Goal: Check status

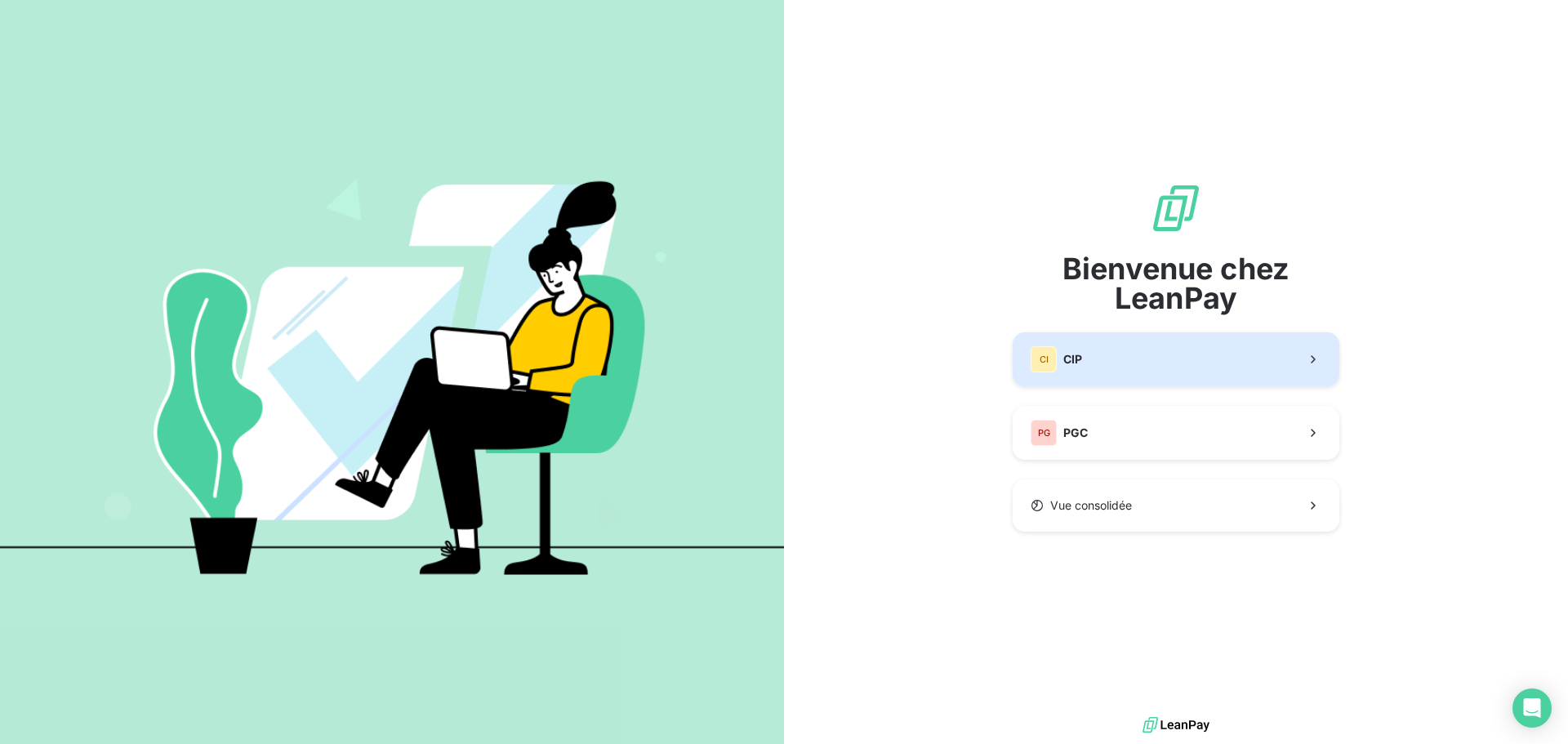
click at [1223, 362] on button "CI CIP" at bounding box center [1176, 359] width 326 height 54
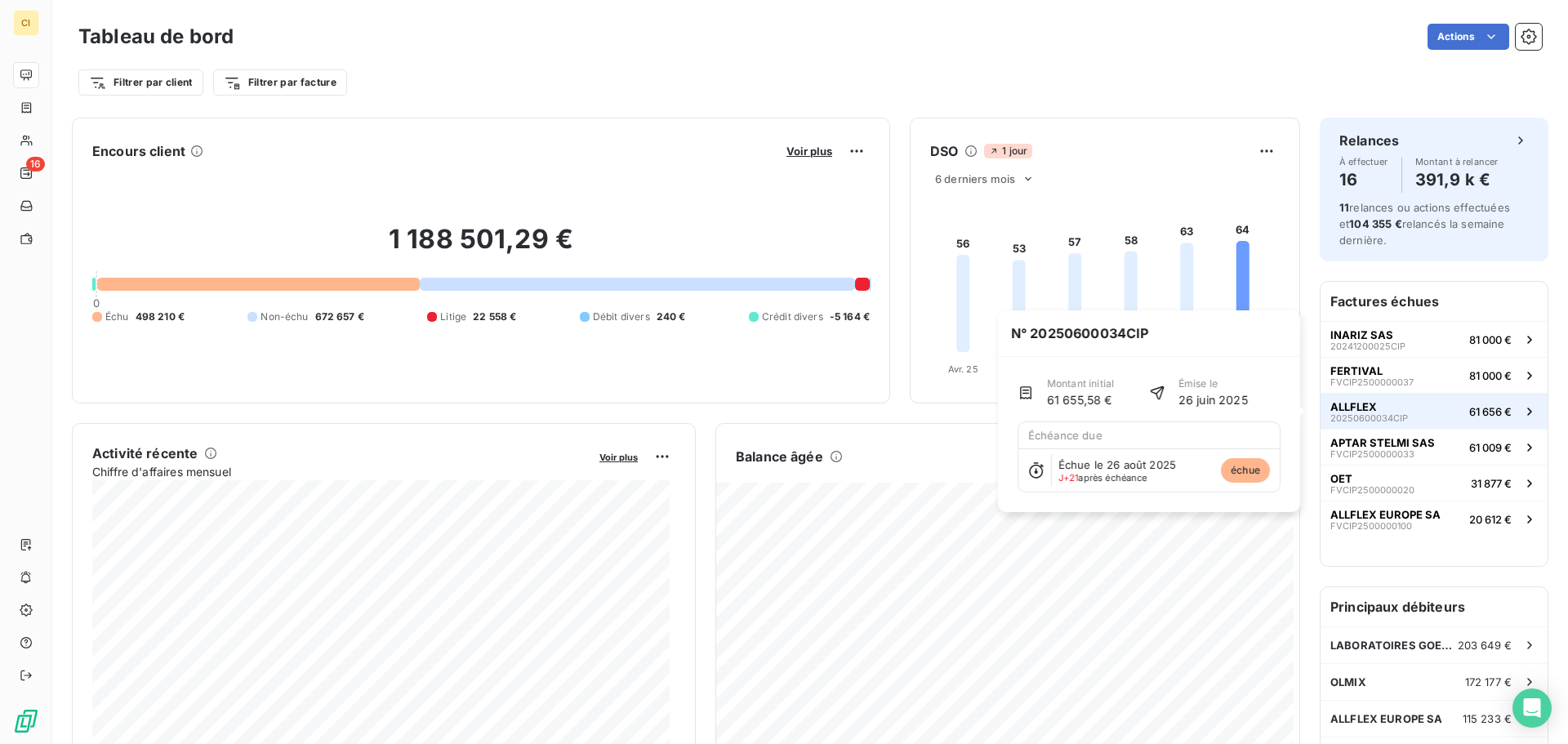
click at [1378, 413] on span "20250600034CIP" at bounding box center [1369, 418] width 78 height 9
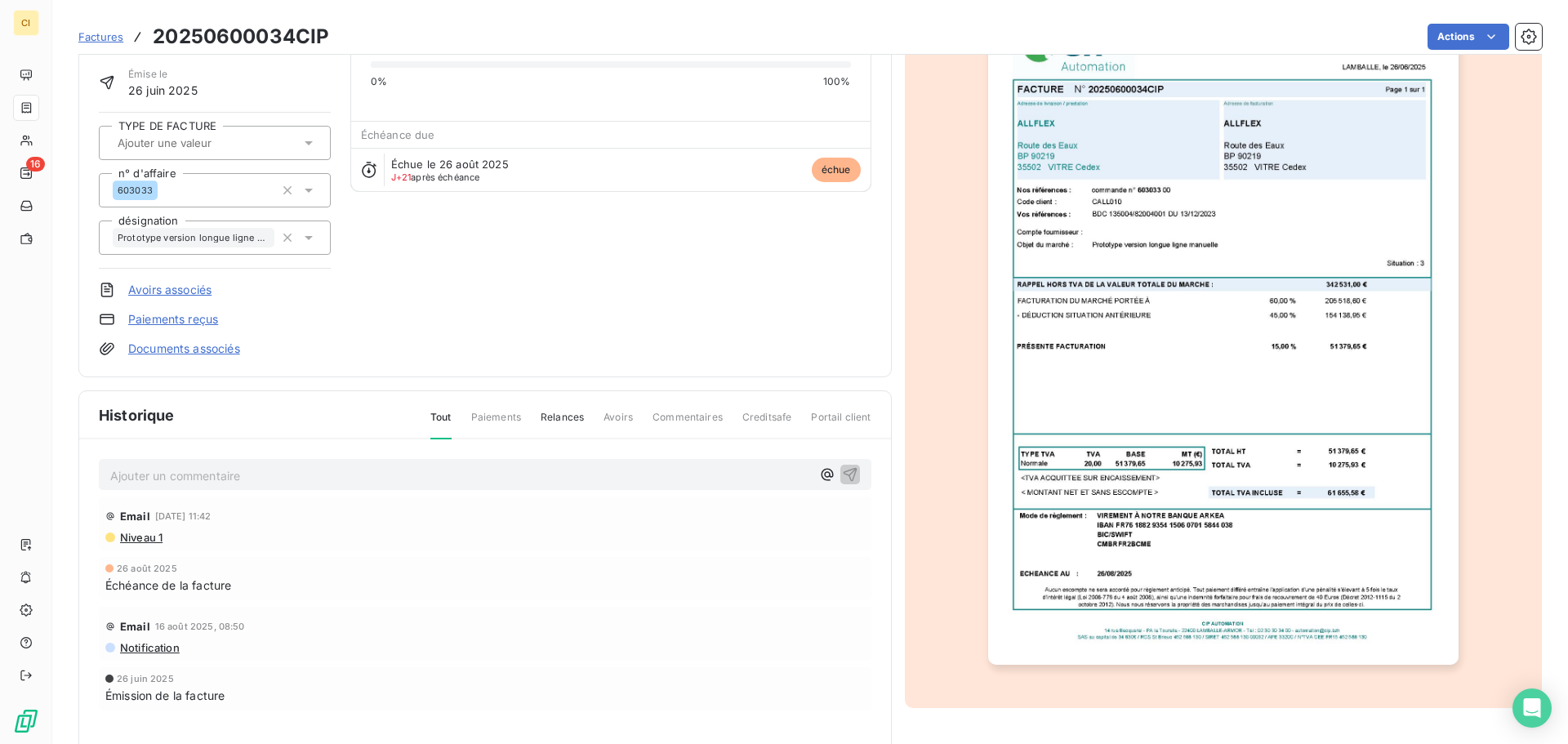
scroll to position [79, 0]
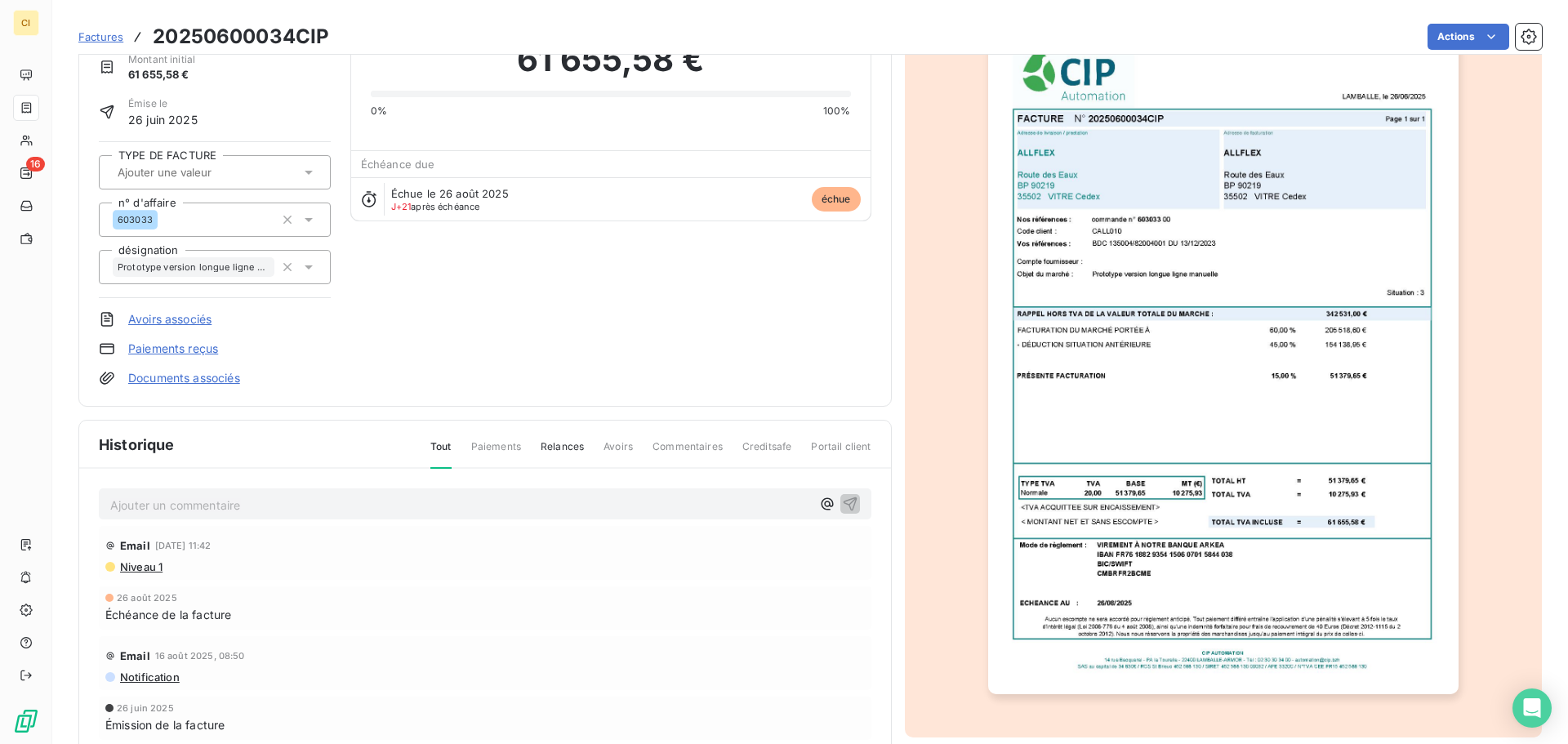
click at [1320, 247] on img "button" at bounding box center [1223, 362] width 471 height 665
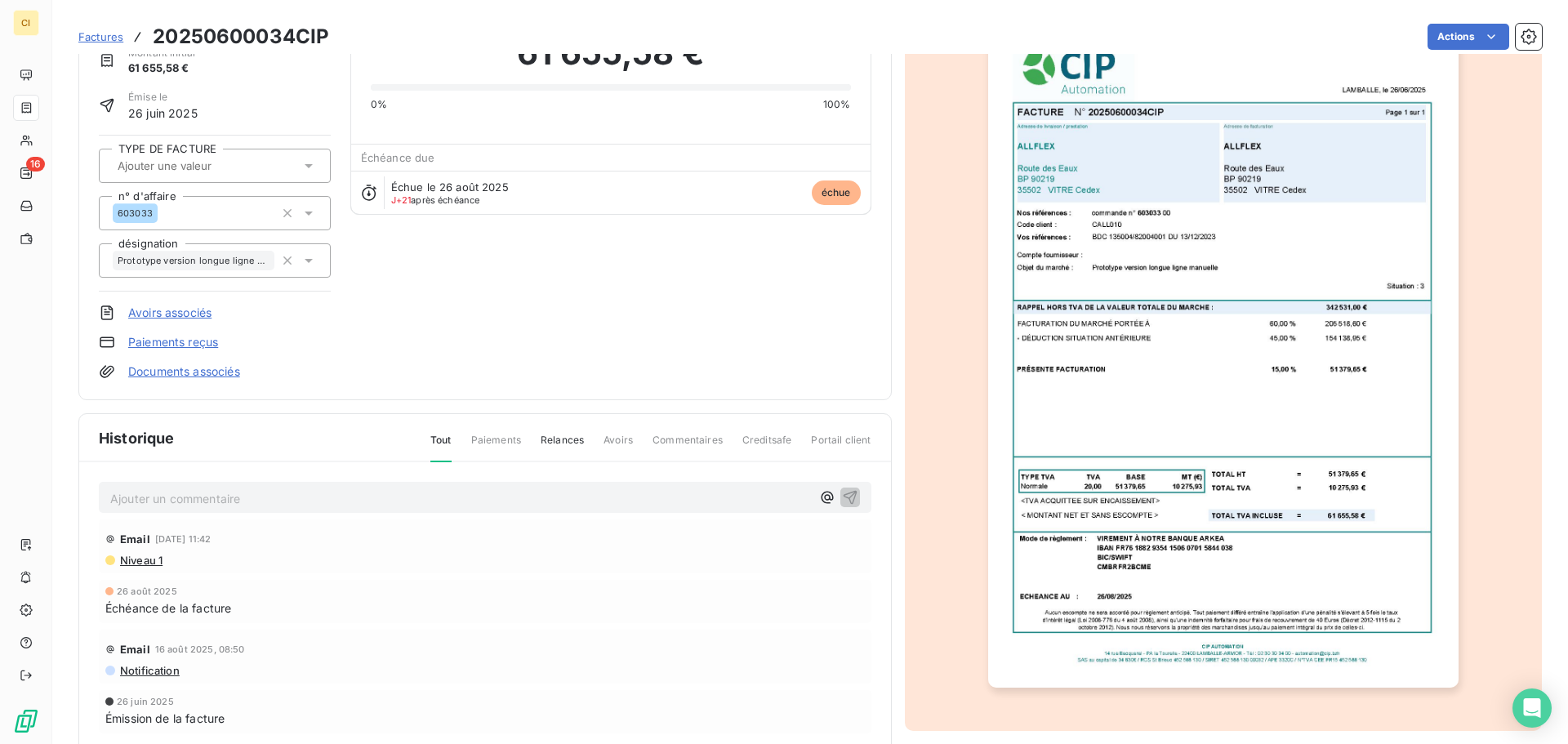
scroll to position [0, 0]
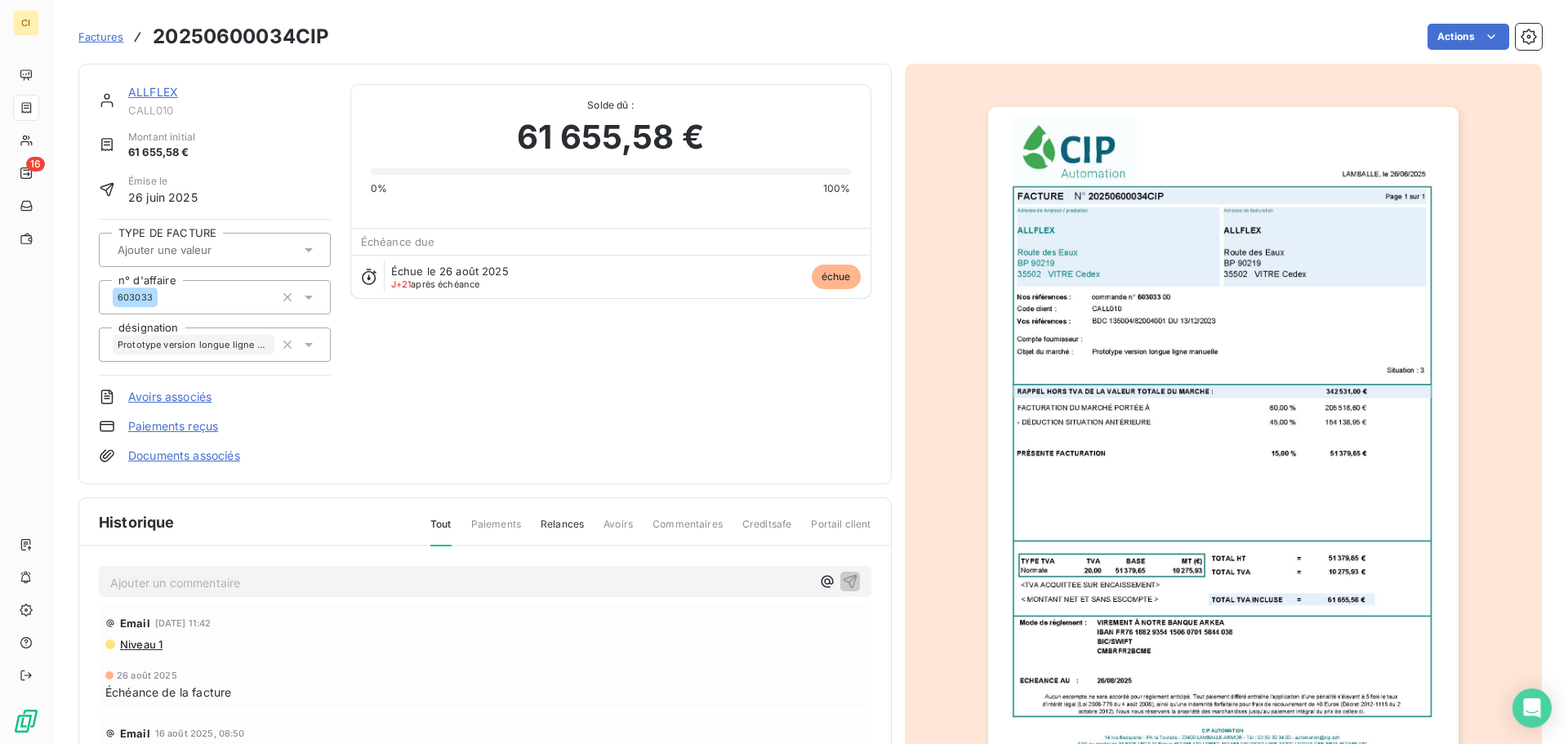
click at [1353, 244] on img "button" at bounding box center [1223, 439] width 471 height 665
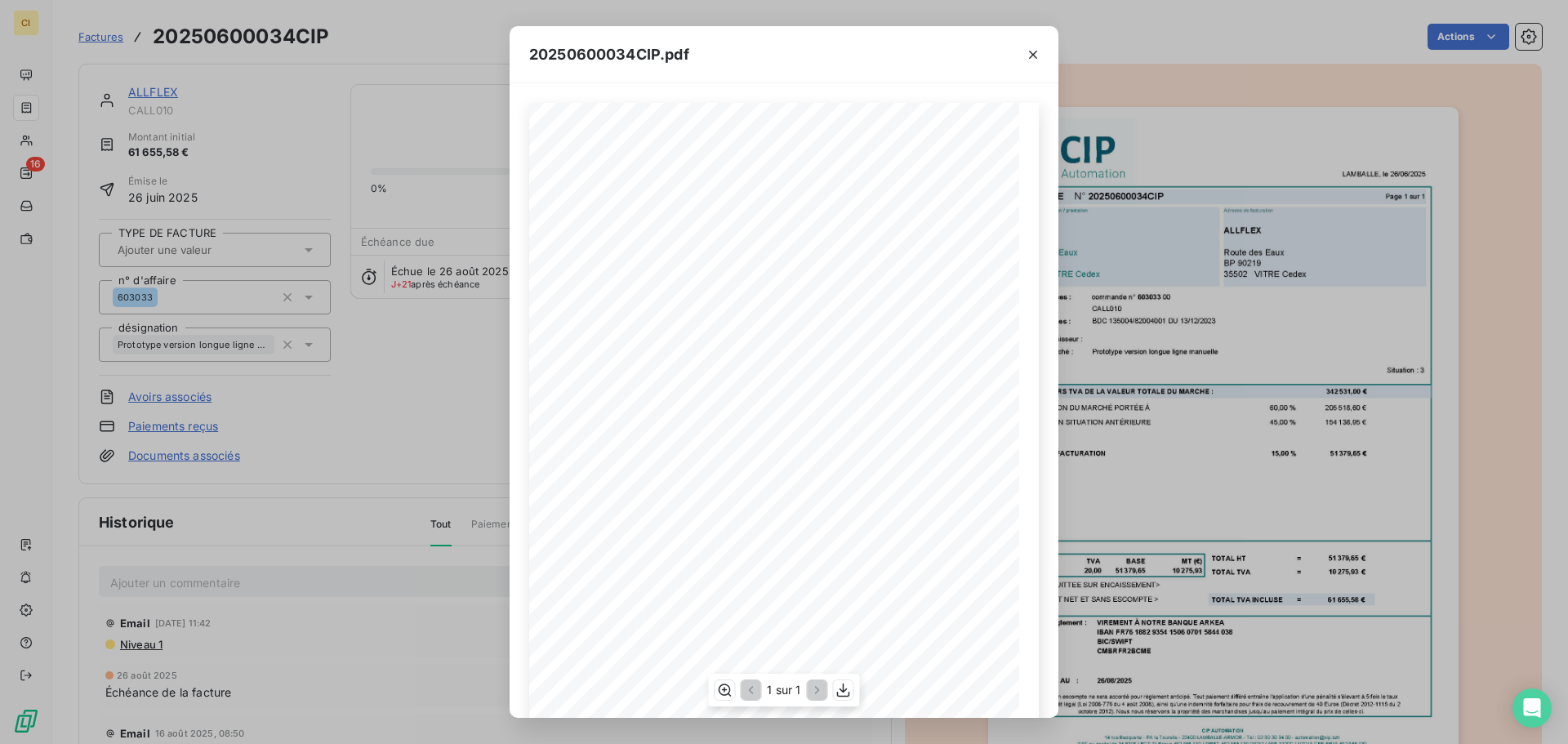
scroll to position [98, 0]
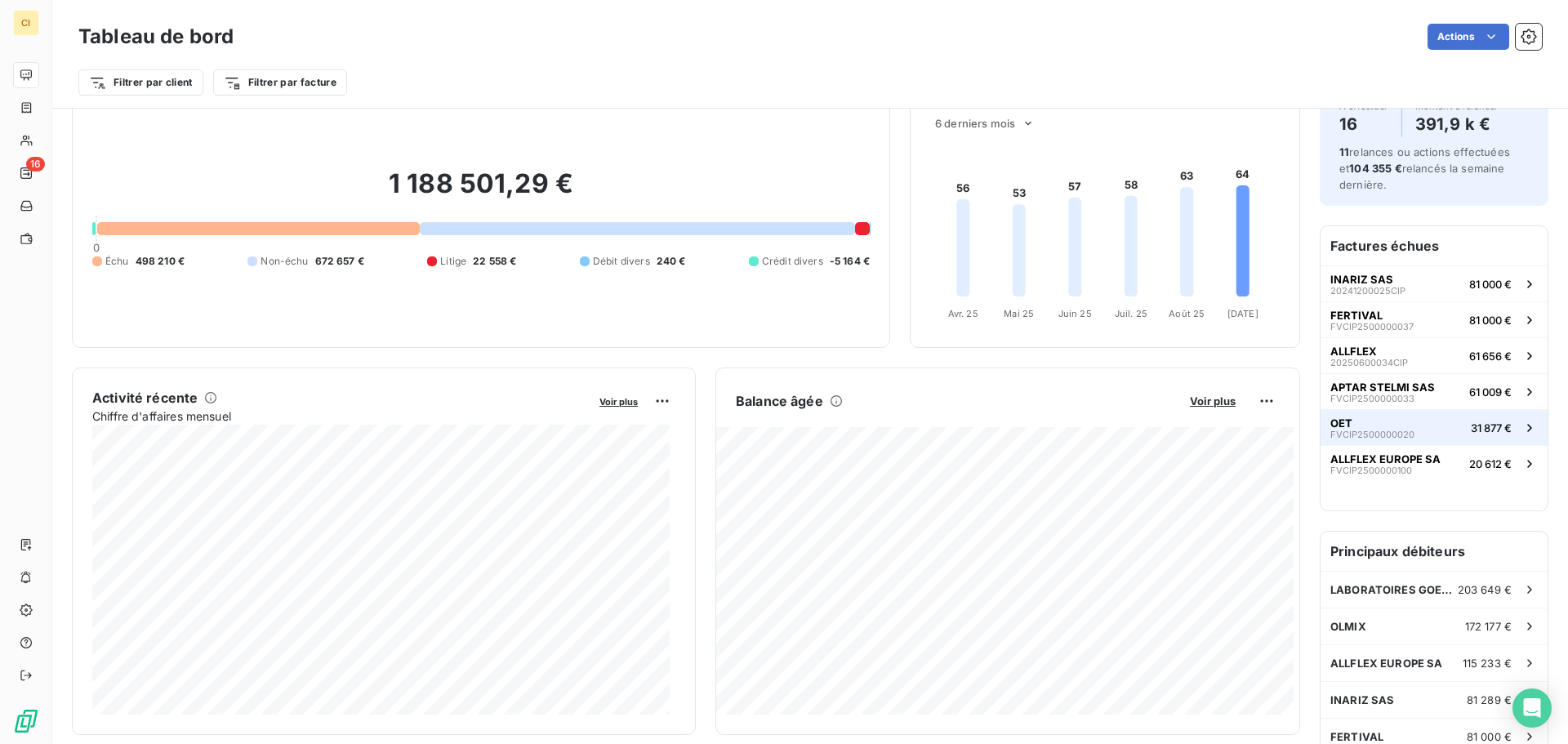
scroll to position [164, 0]
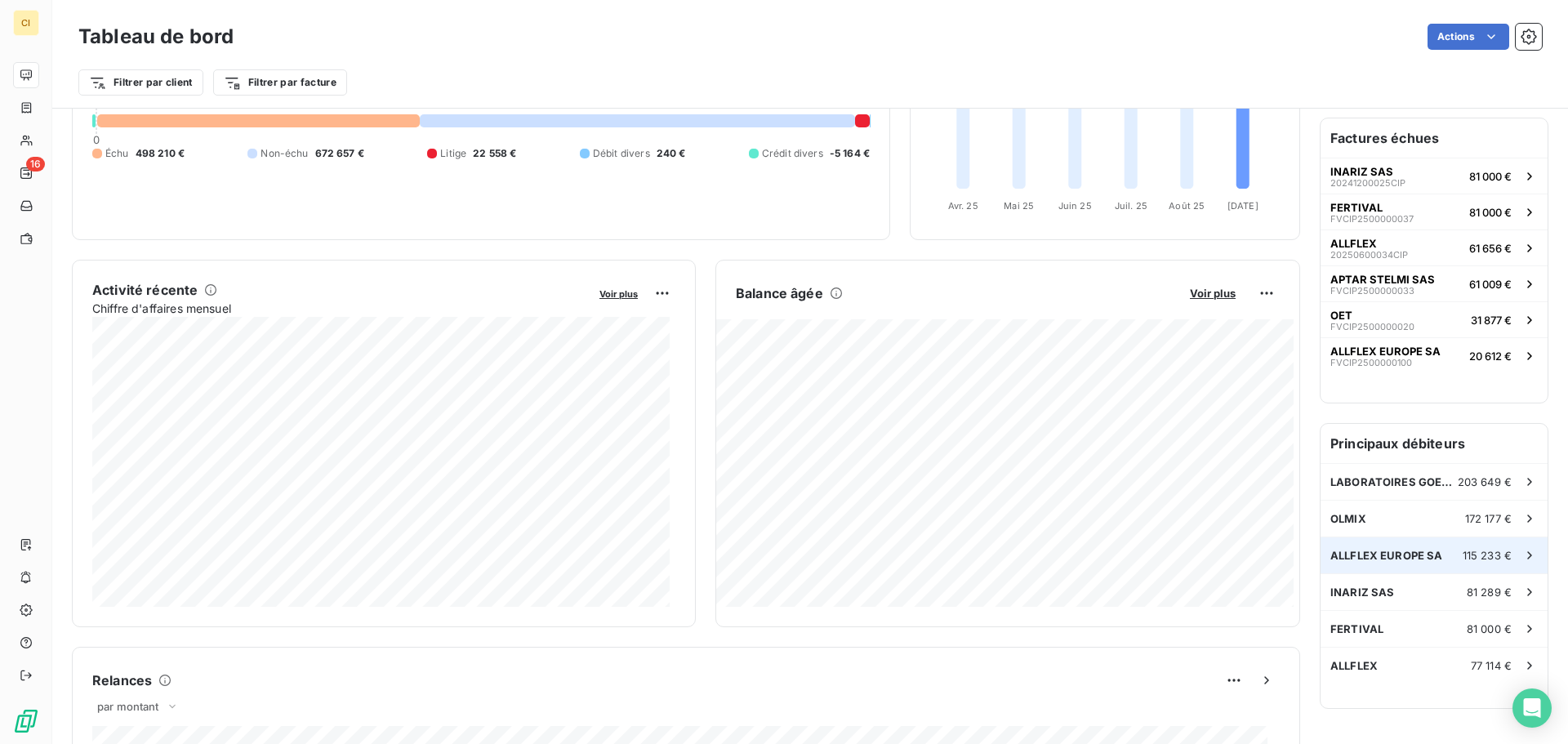
click at [1409, 548] on div "ALLFLEX EUROPE SA 115 233 €" at bounding box center [1433, 555] width 227 height 36
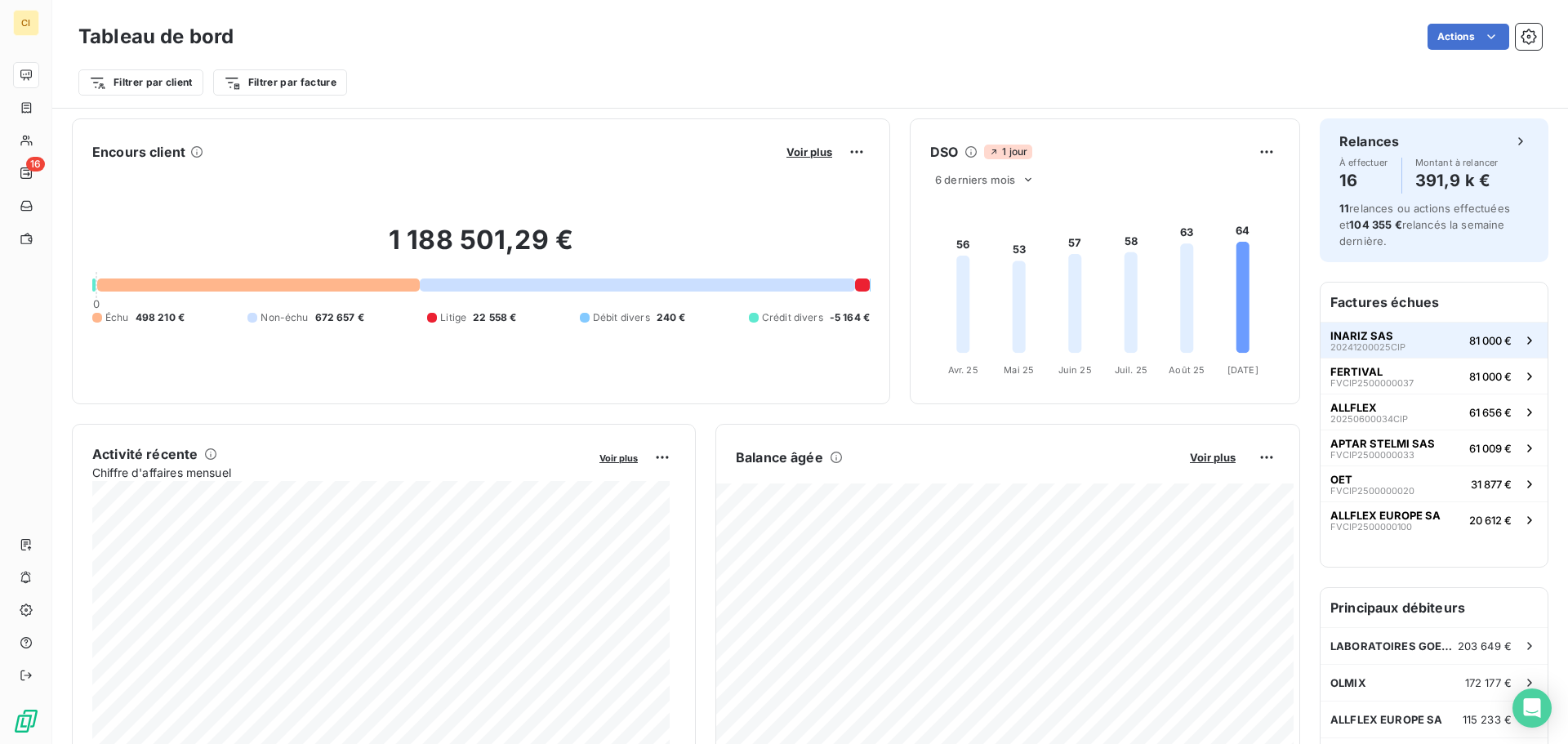
scroll to position [83, 0]
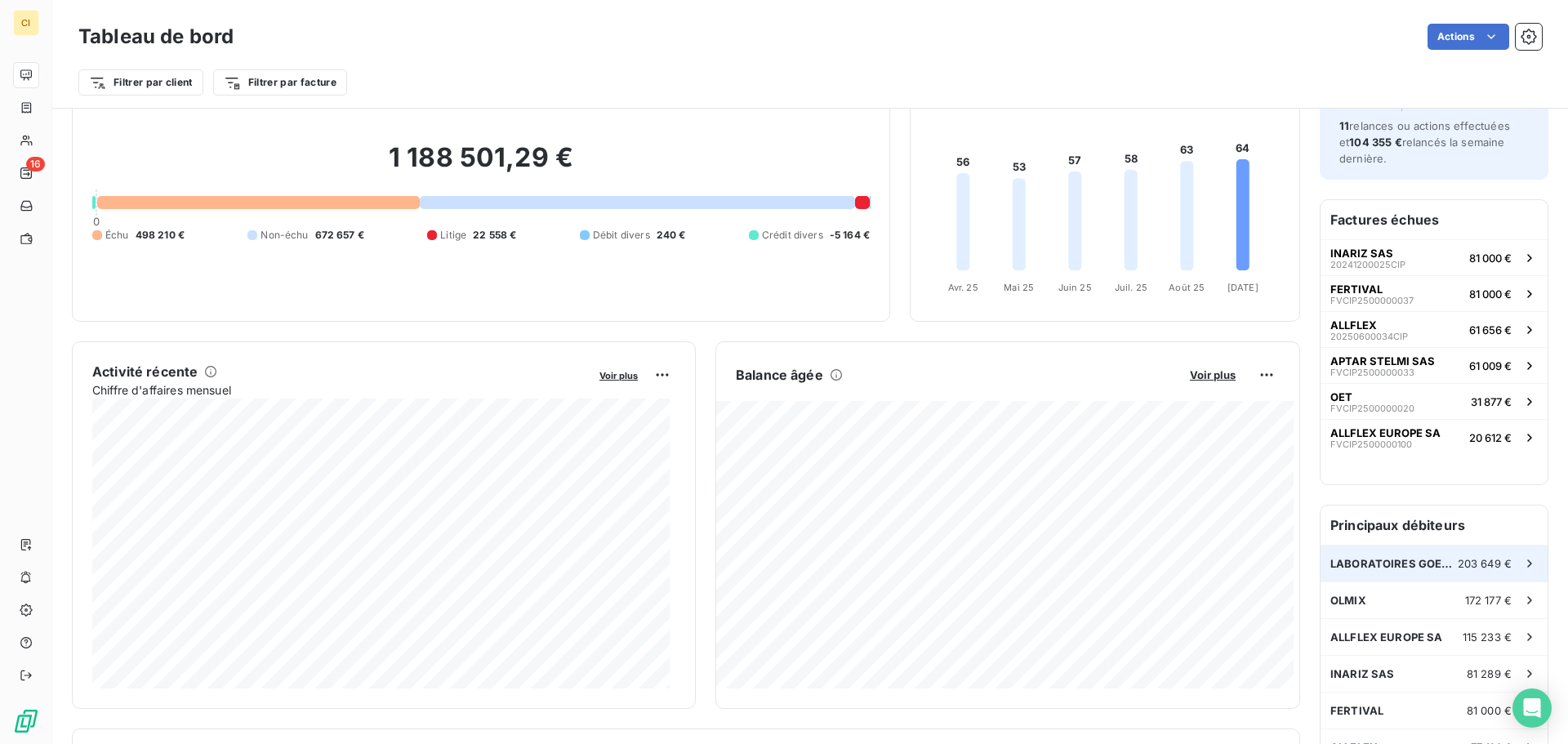
click at [1473, 559] on span "203 649 €" at bounding box center [1484, 563] width 54 height 13
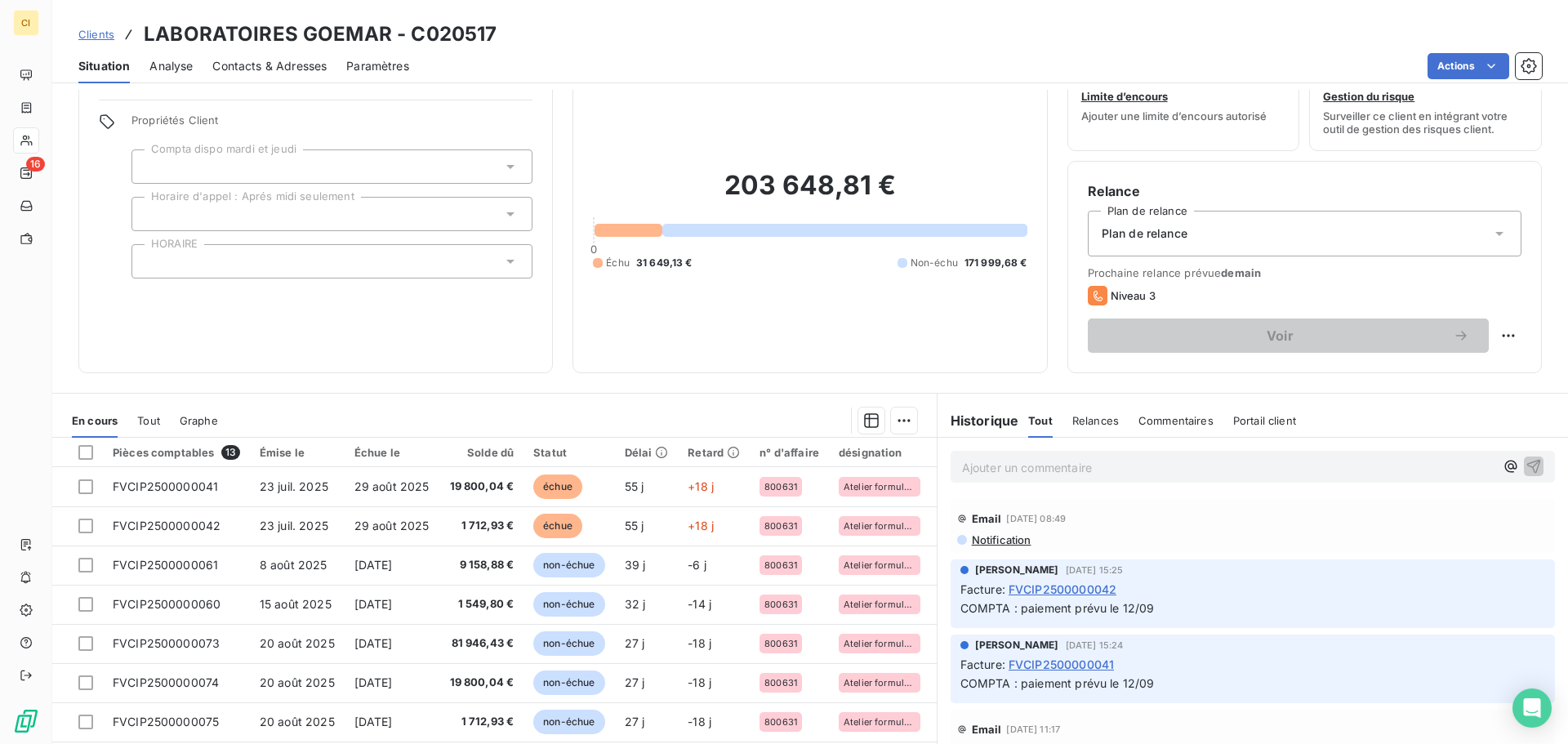
scroll to position [82, 0]
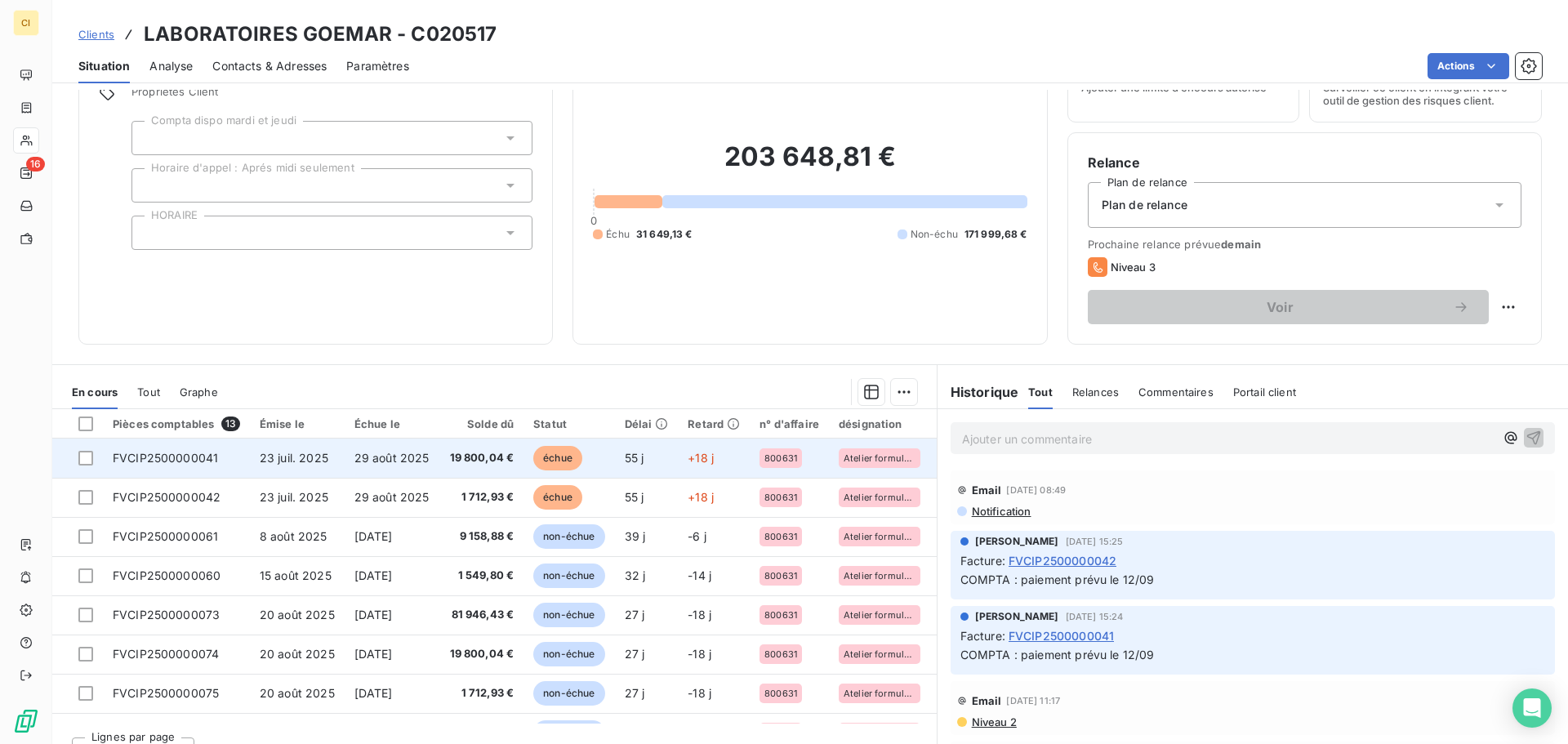
click at [450, 460] on span "19 800,04 €" at bounding box center [482, 457] width 66 height 16
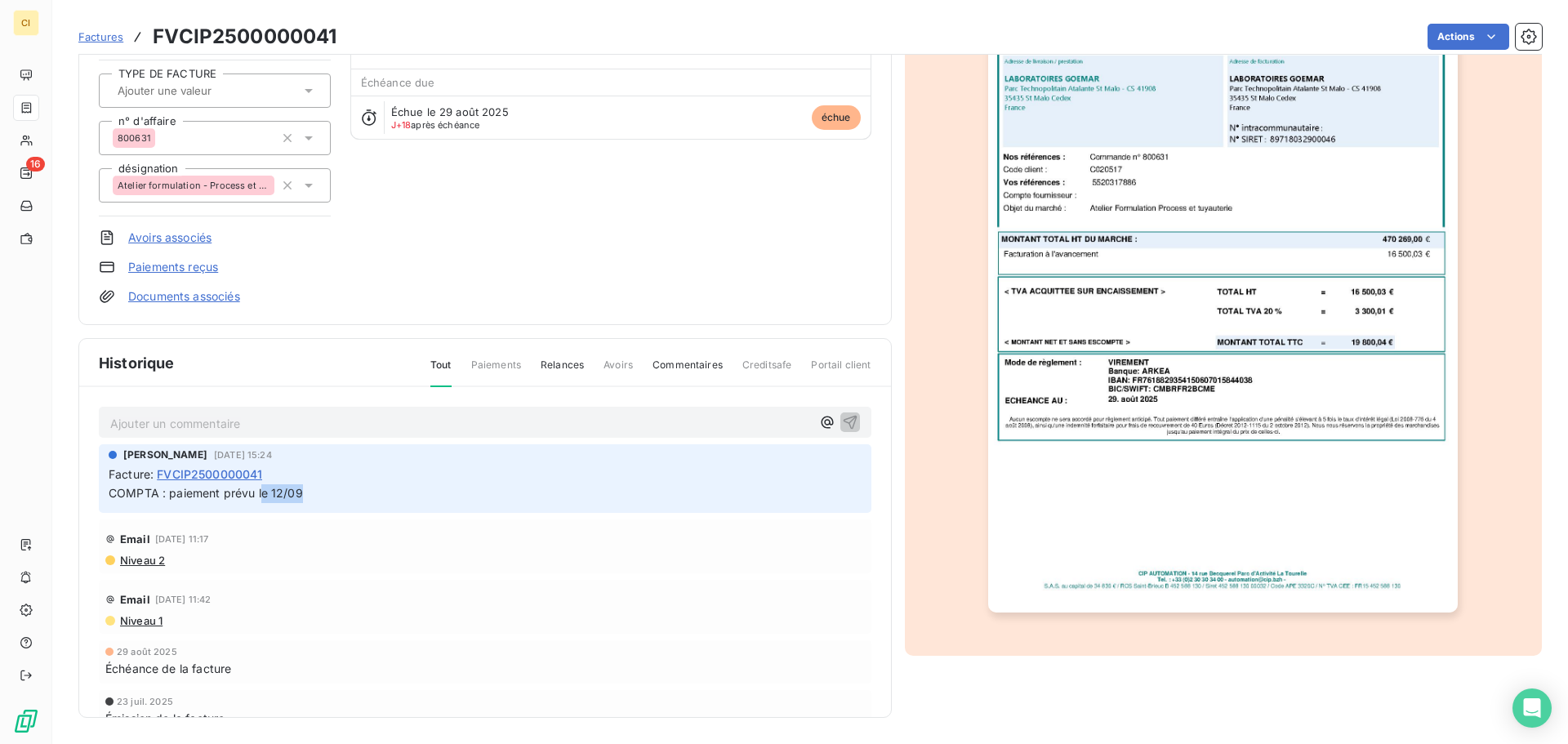
drag, startPoint x: 263, startPoint y: 497, endPoint x: 319, endPoint y: 493, distance: 56.1
click at [319, 493] on p "COMPTA : paiement prévu le 12/09" at bounding box center [485, 494] width 753 height 19
click at [337, 489] on p "COMPTA : paiement prévu le 12/09" at bounding box center [485, 494] width 753 height 19
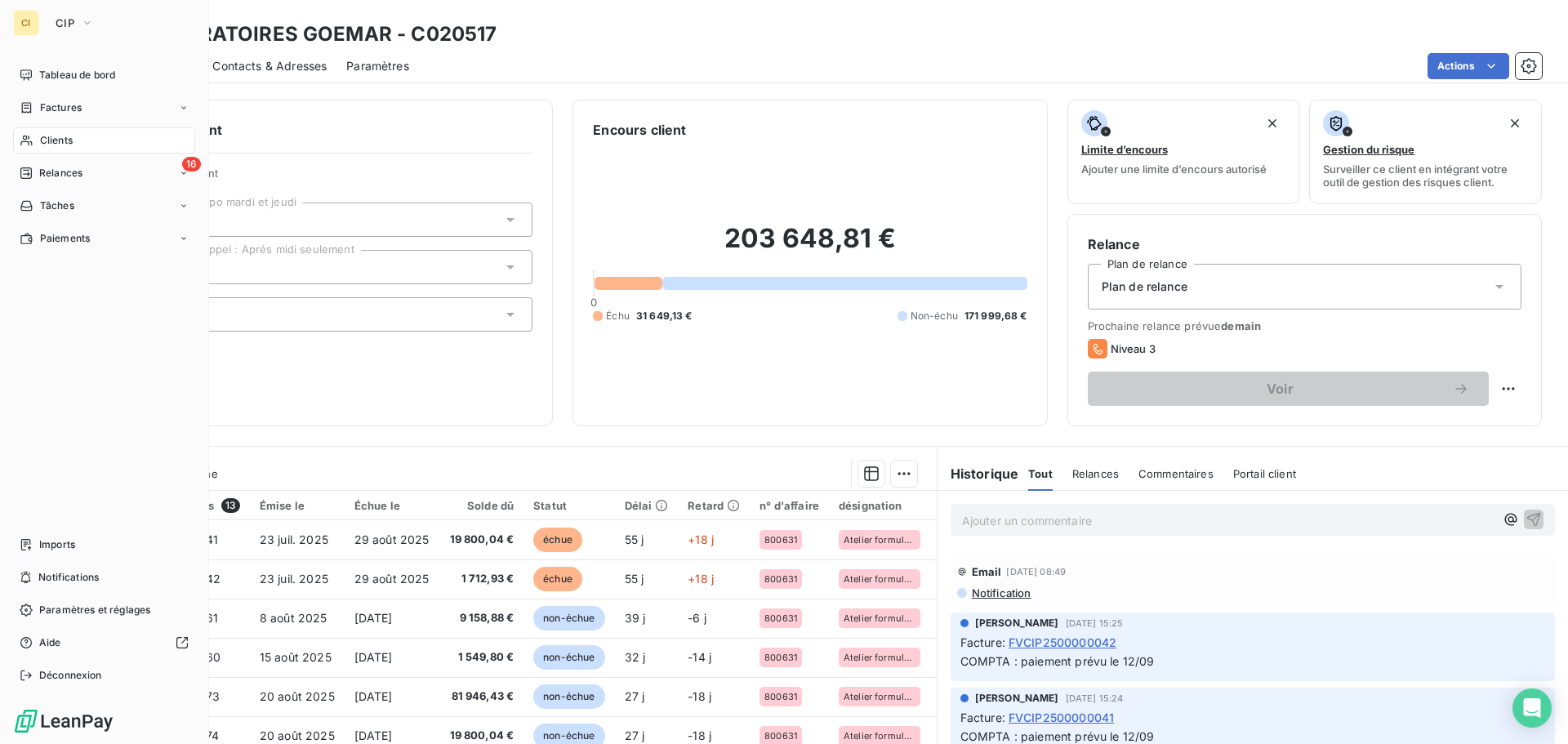
click at [40, 75] on span "Tableau de bord" at bounding box center [77, 75] width 76 height 15
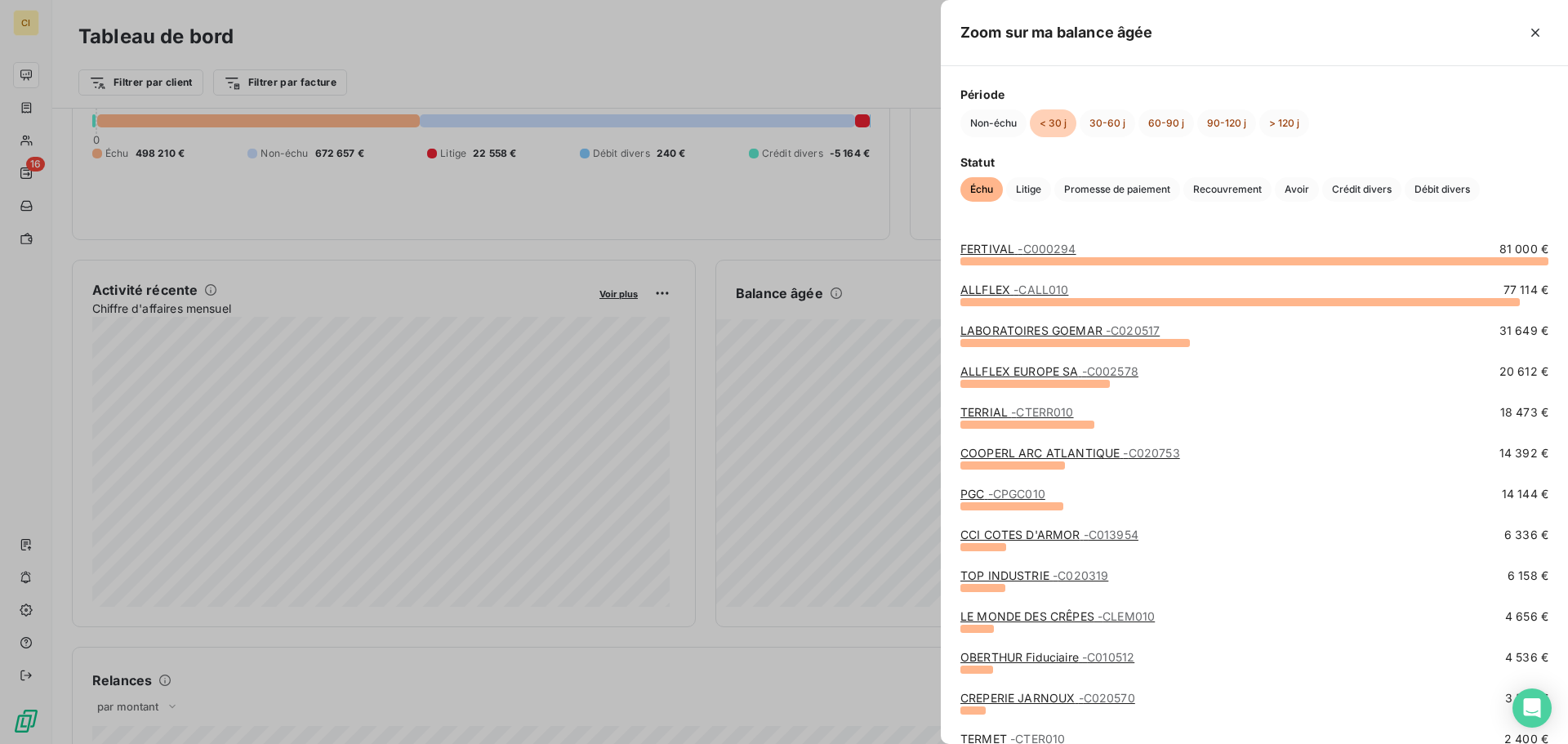
click at [893, 220] on div at bounding box center [784, 372] width 1568 height 744
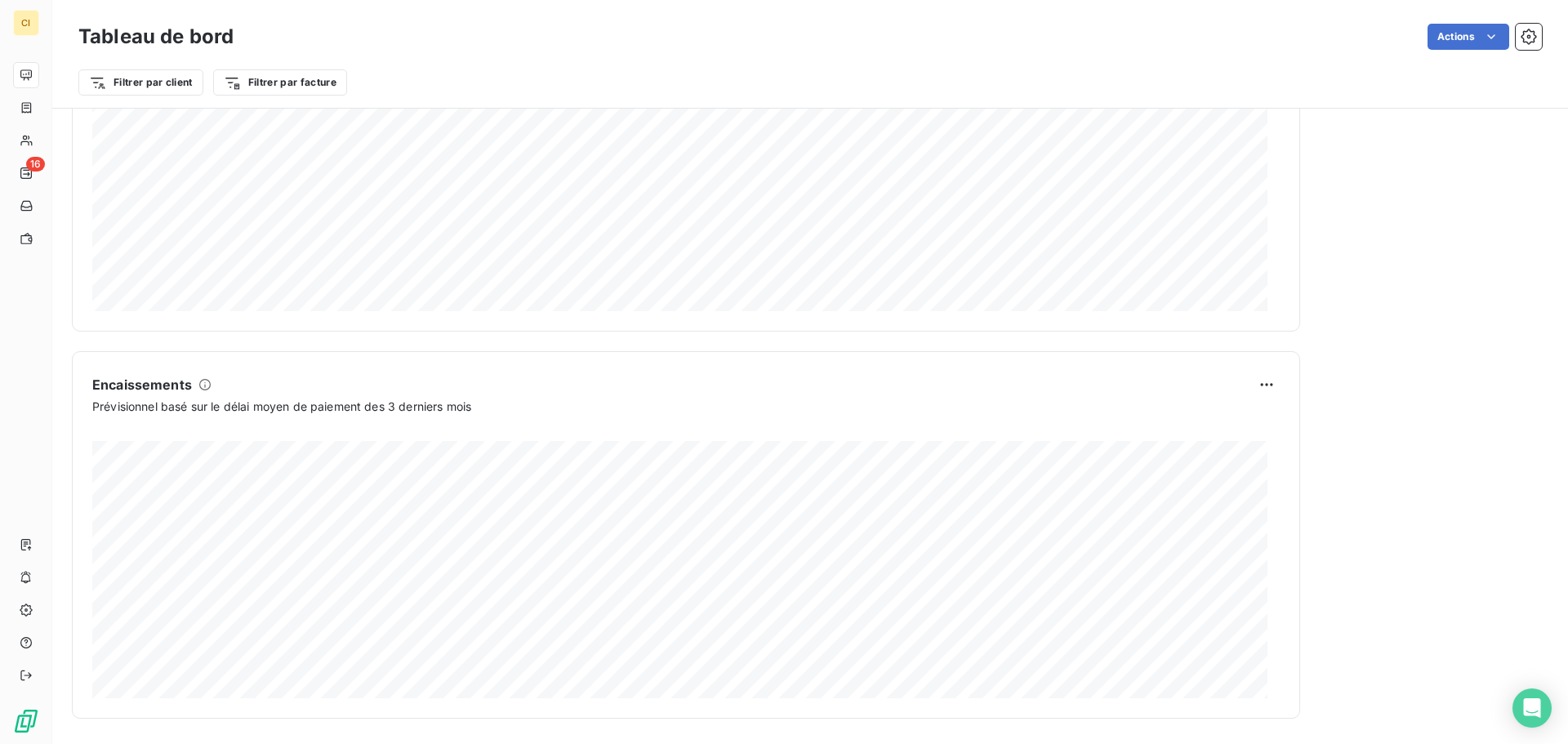
scroll to position [848, 0]
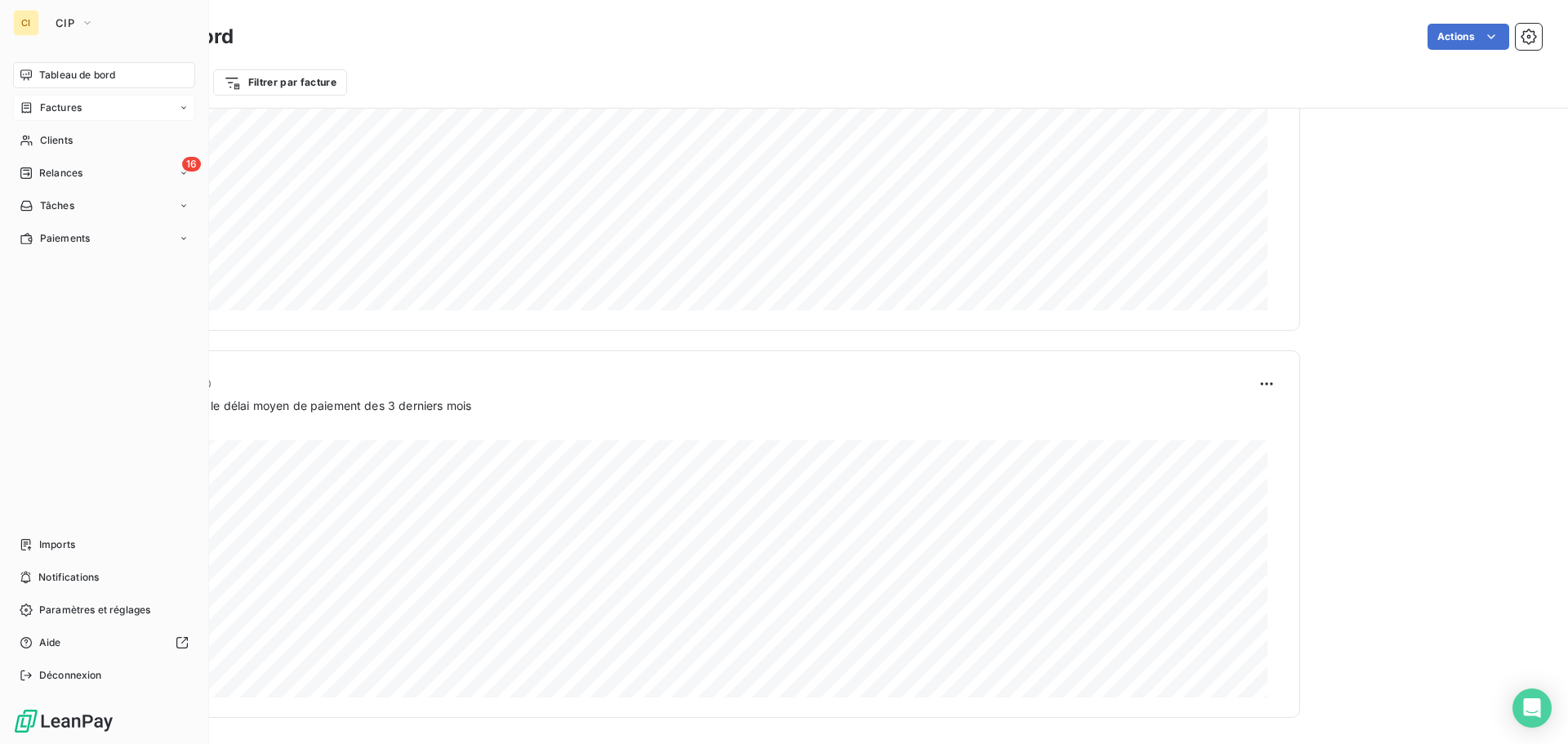
click at [51, 113] on span "Factures" at bounding box center [60, 107] width 41 height 15
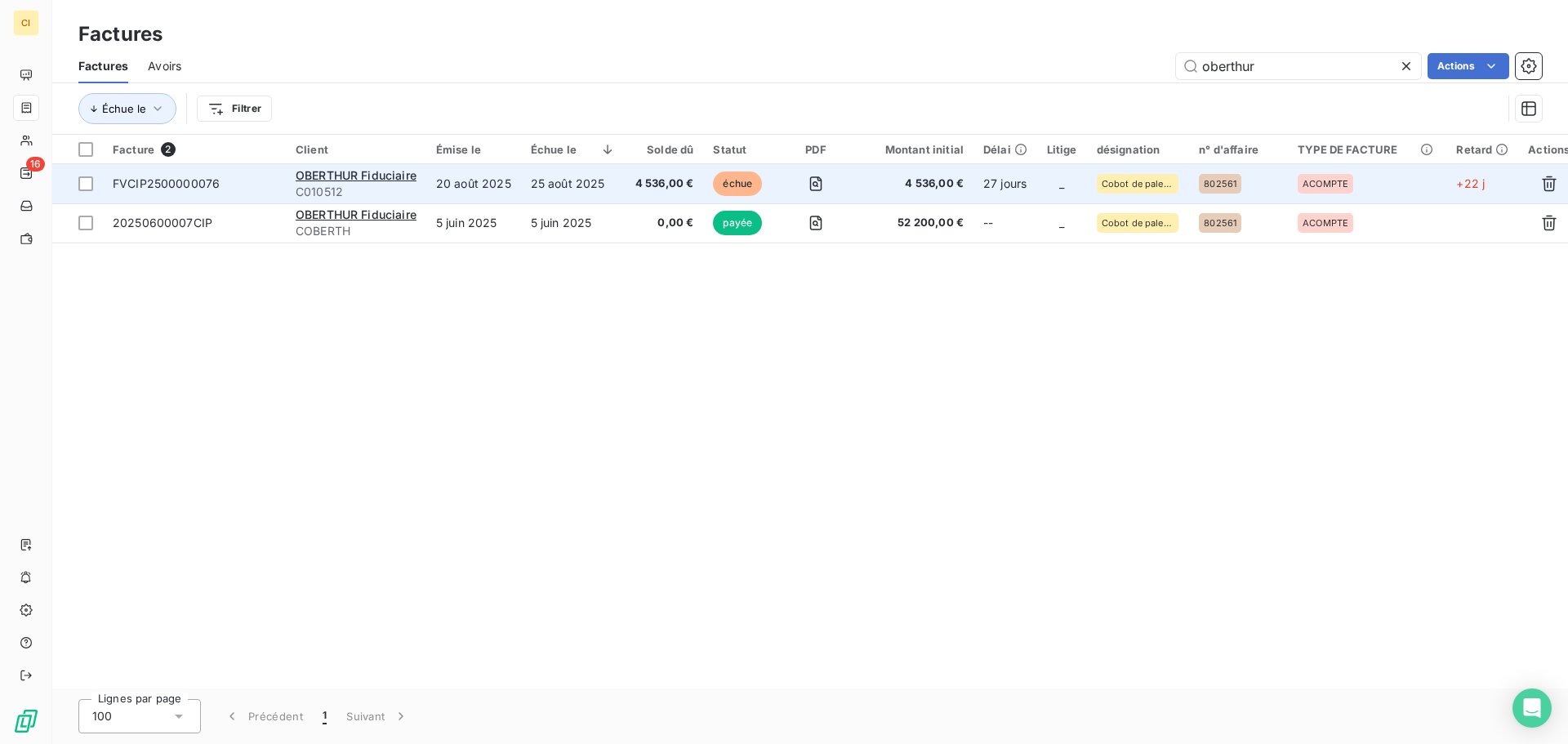
click at [545, 177] on td "25 août 2025" at bounding box center [572, 183] width 104 height 39
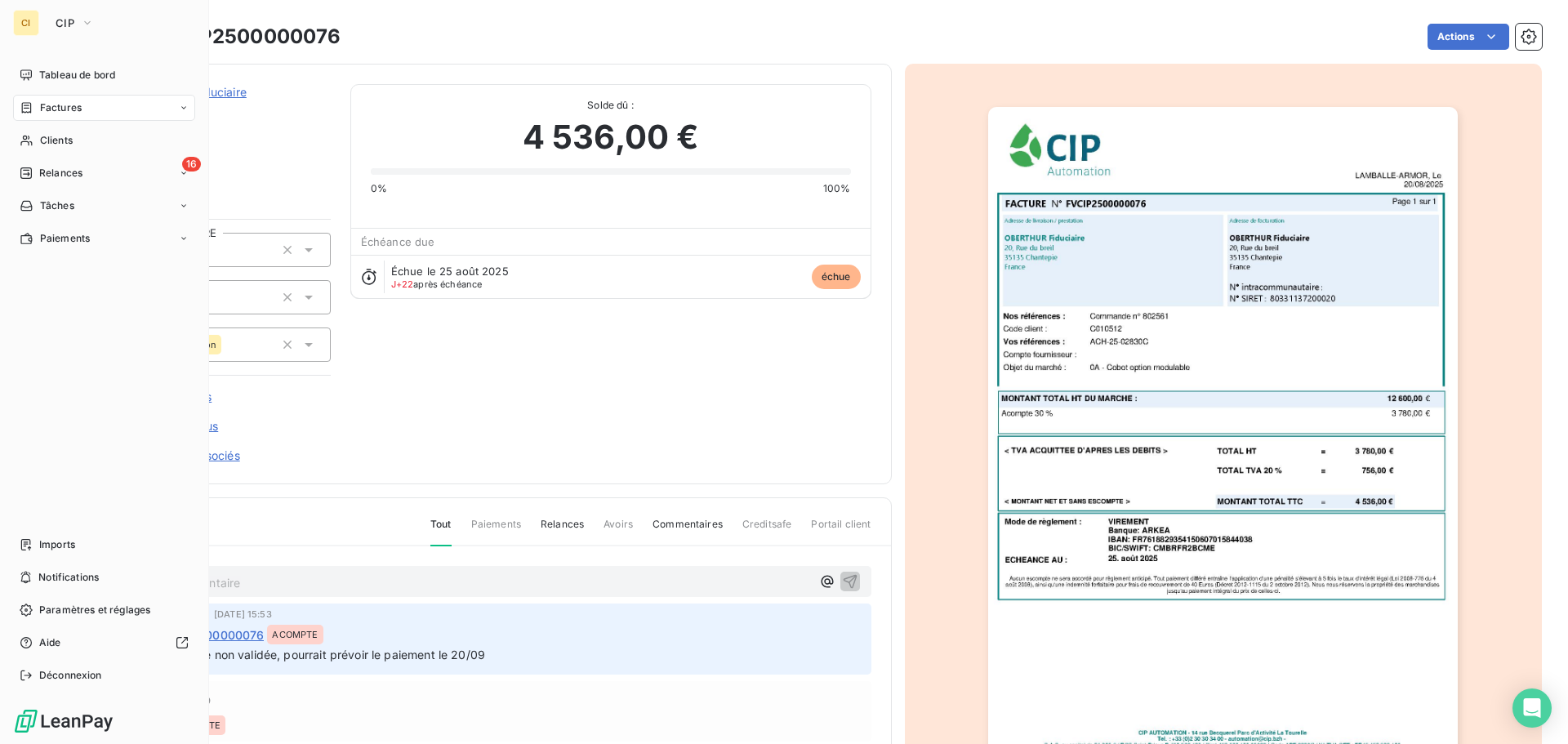
click at [53, 99] on div "Factures" at bounding box center [104, 108] width 182 height 26
click at [57, 70] on span "Tableau de bord" at bounding box center [77, 75] width 76 height 15
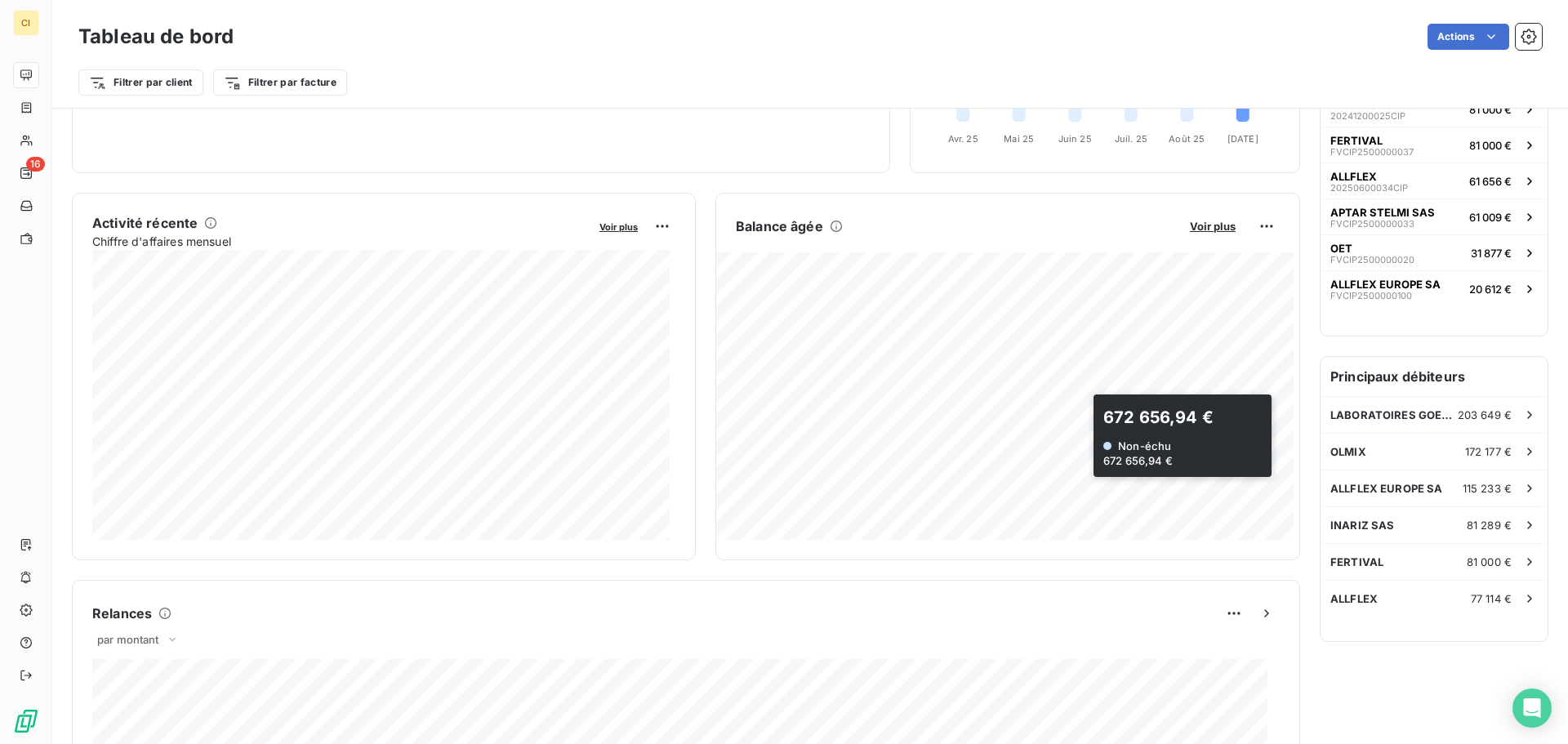
scroll to position [246, 0]
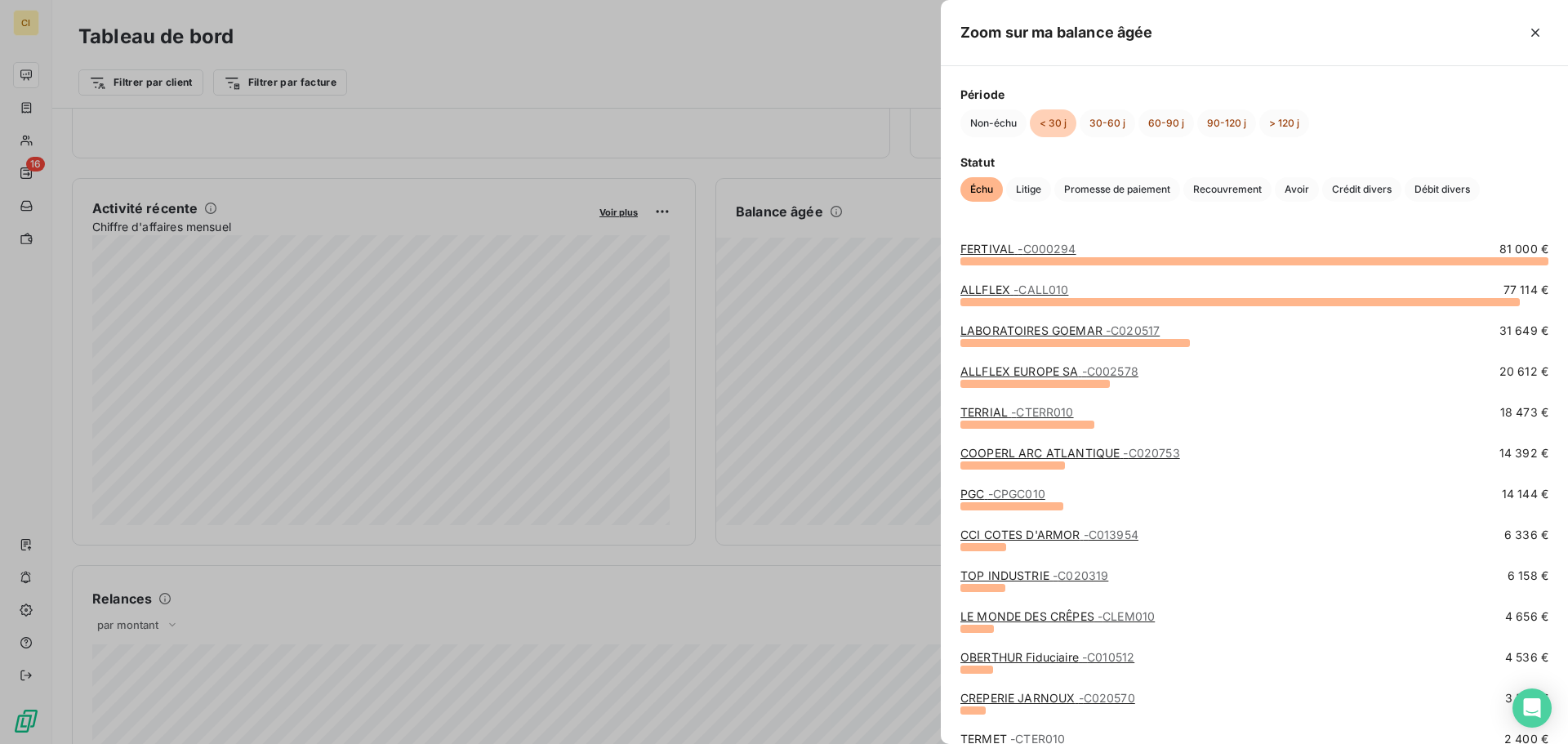
click at [1007, 248] on link "FERTIVAL - C000294" at bounding box center [1018, 249] width 116 height 14
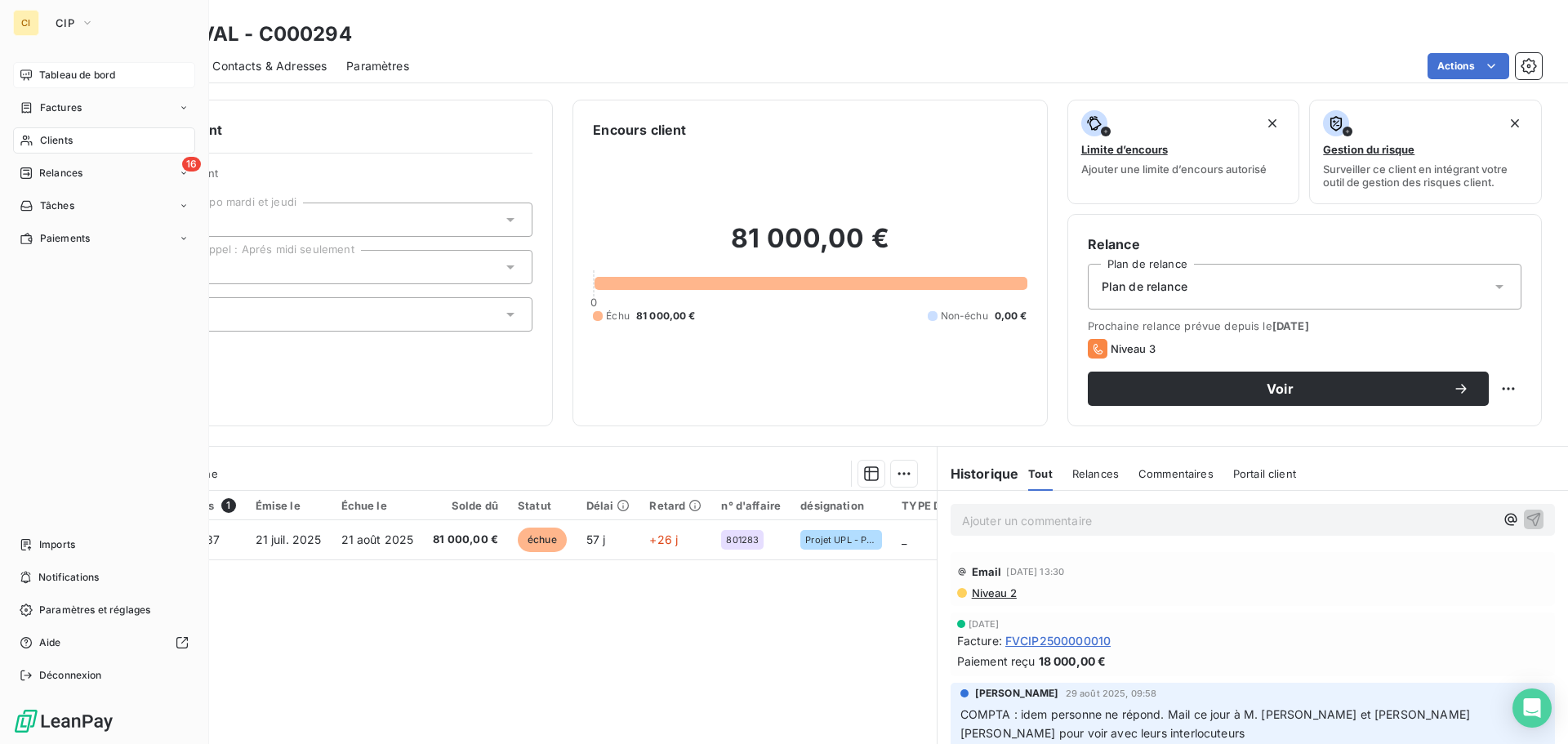
click at [38, 110] on div "Factures" at bounding box center [51, 107] width 62 height 15
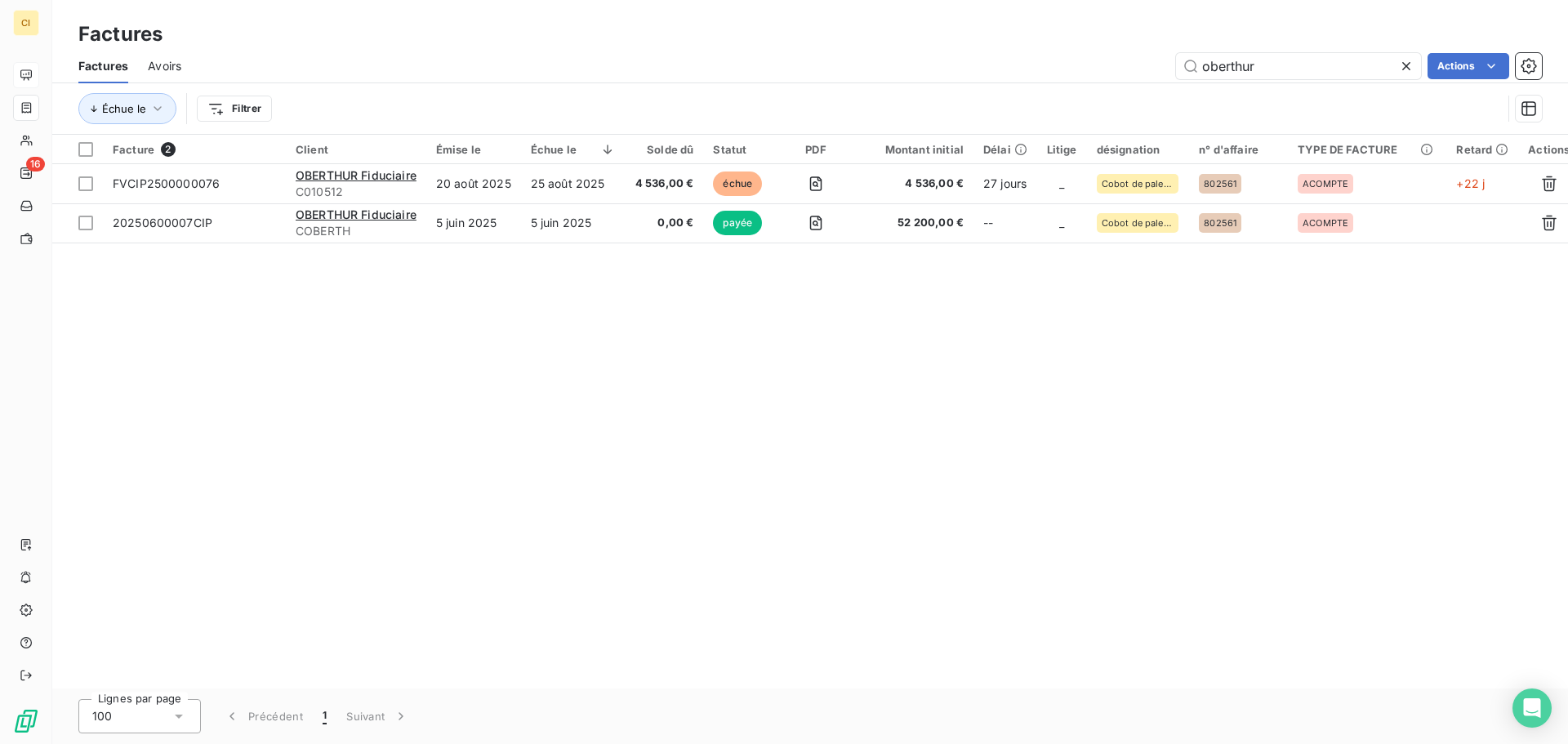
drag, startPoint x: 1198, startPoint y: 71, endPoint x: 1053, endPoint y: 76, distance: 145.1
click at [1066, 73] on div "oberthur Actions" at bounding box center [871, 66] width 1341 height 26
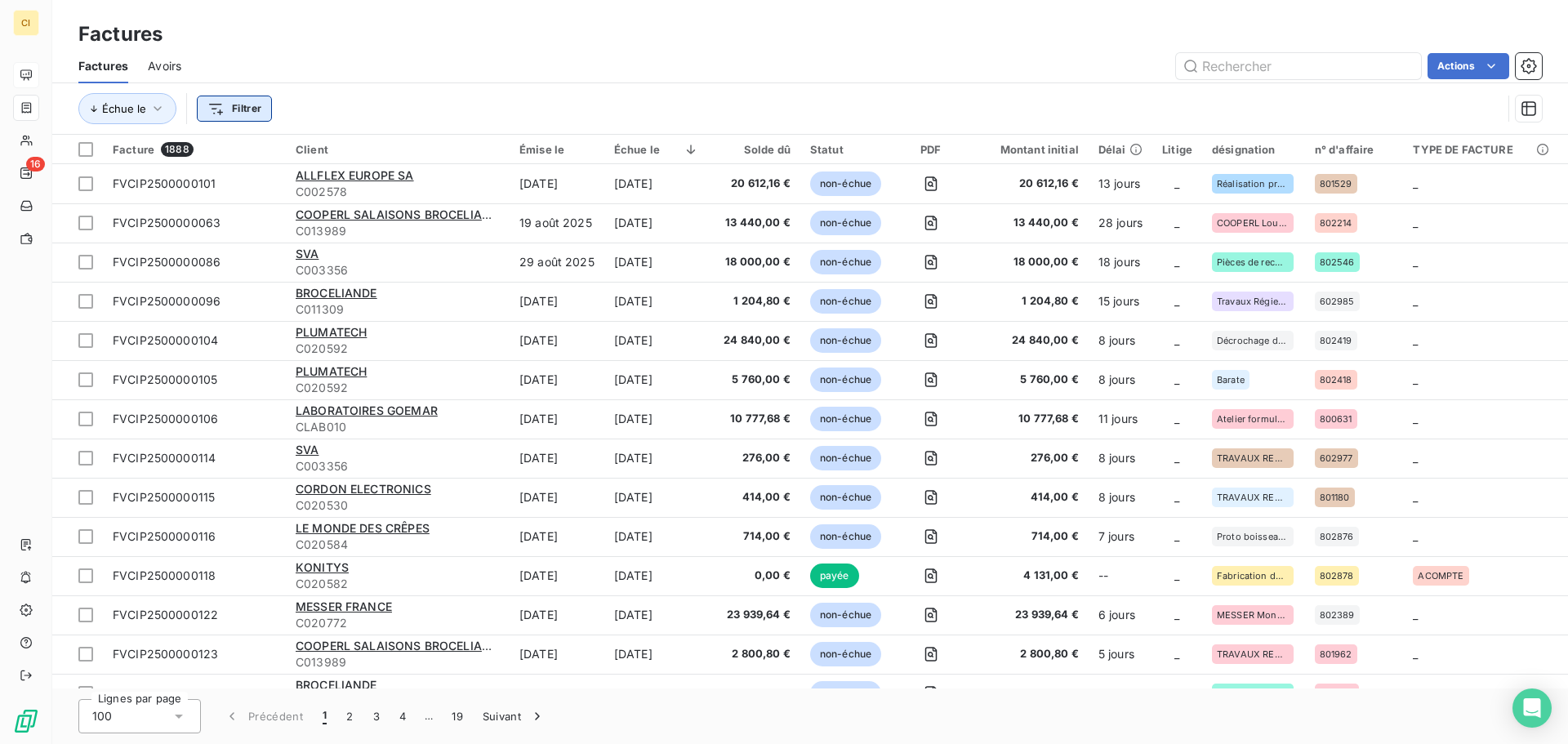
click at [232, 110] on html "CI 16 Factures Factures Avoirs Actions Échue le Filtrer Facture 1888 Client Émi…" at bounding box center [784, 372] width 1568 height 744
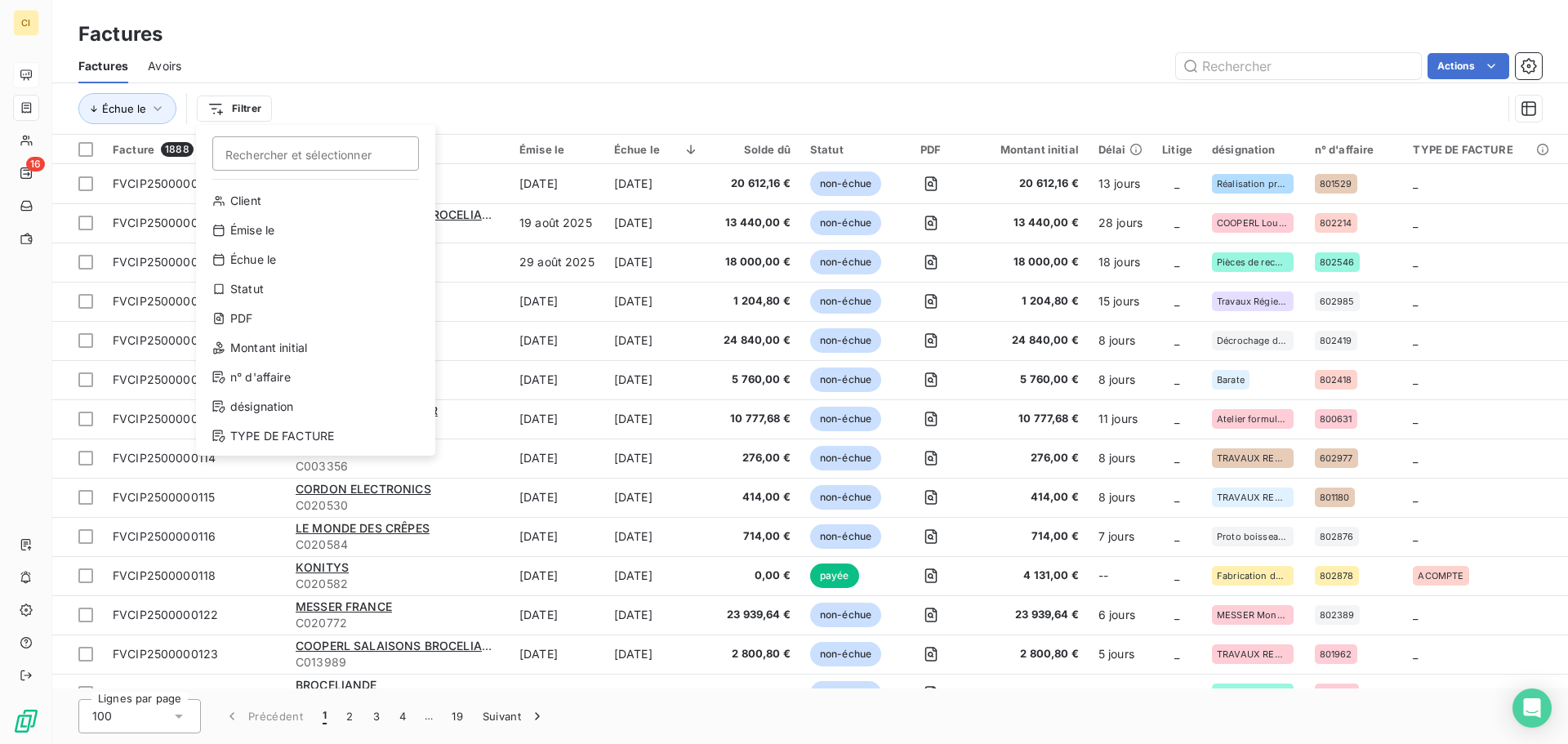
click at [386, 108] on html "CI 16 Factures Factures Avoirs Actions Échue le Filtrer Rechercher et sélection…" at bounding box center [784, 372] width 1568 height 744
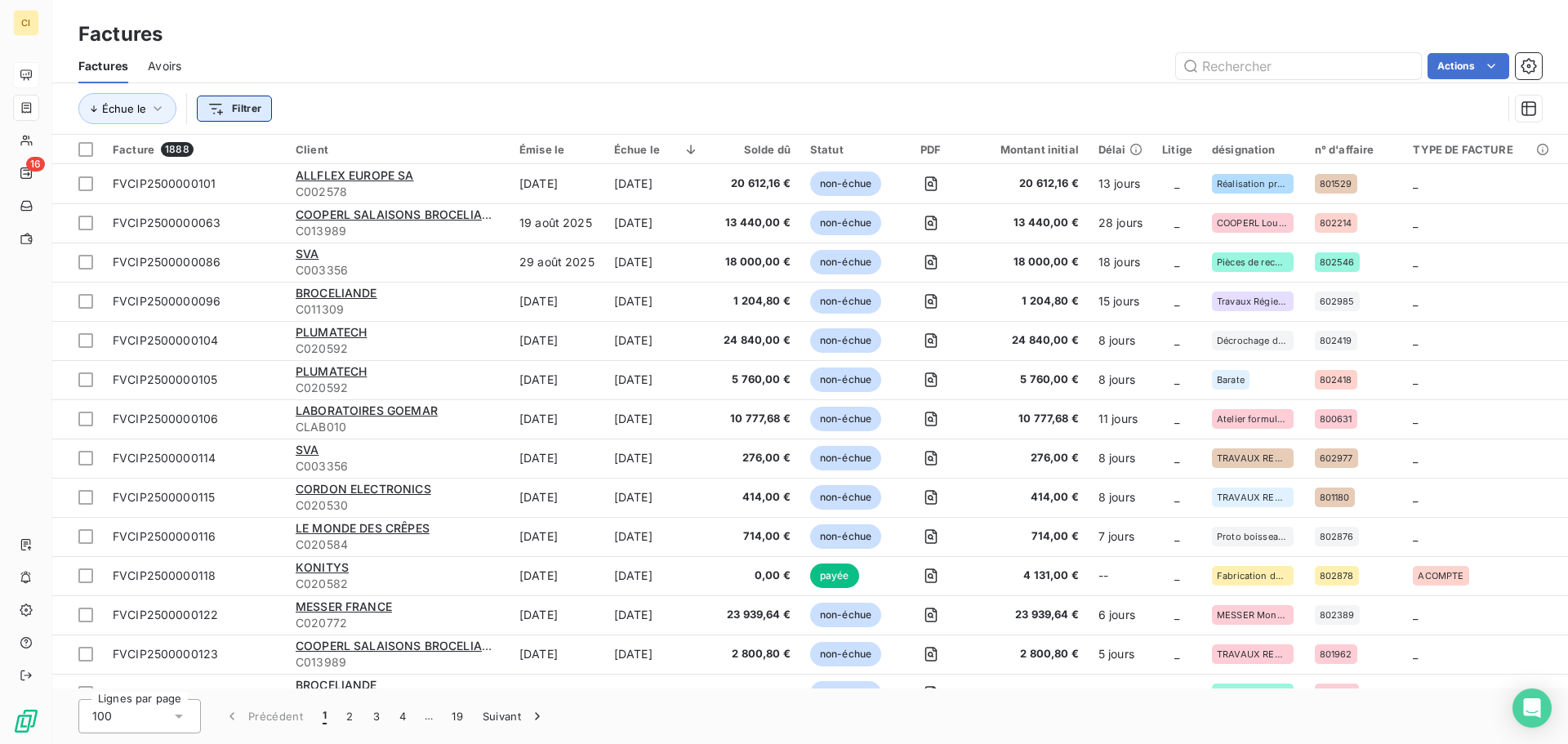
click at [229, 113] on html "CI 16 Factures Factures Avoirs Actions Échue le Filtrer Facture 1888 Client Émi…" at bounding box center [784, 372] width 1568 height 744
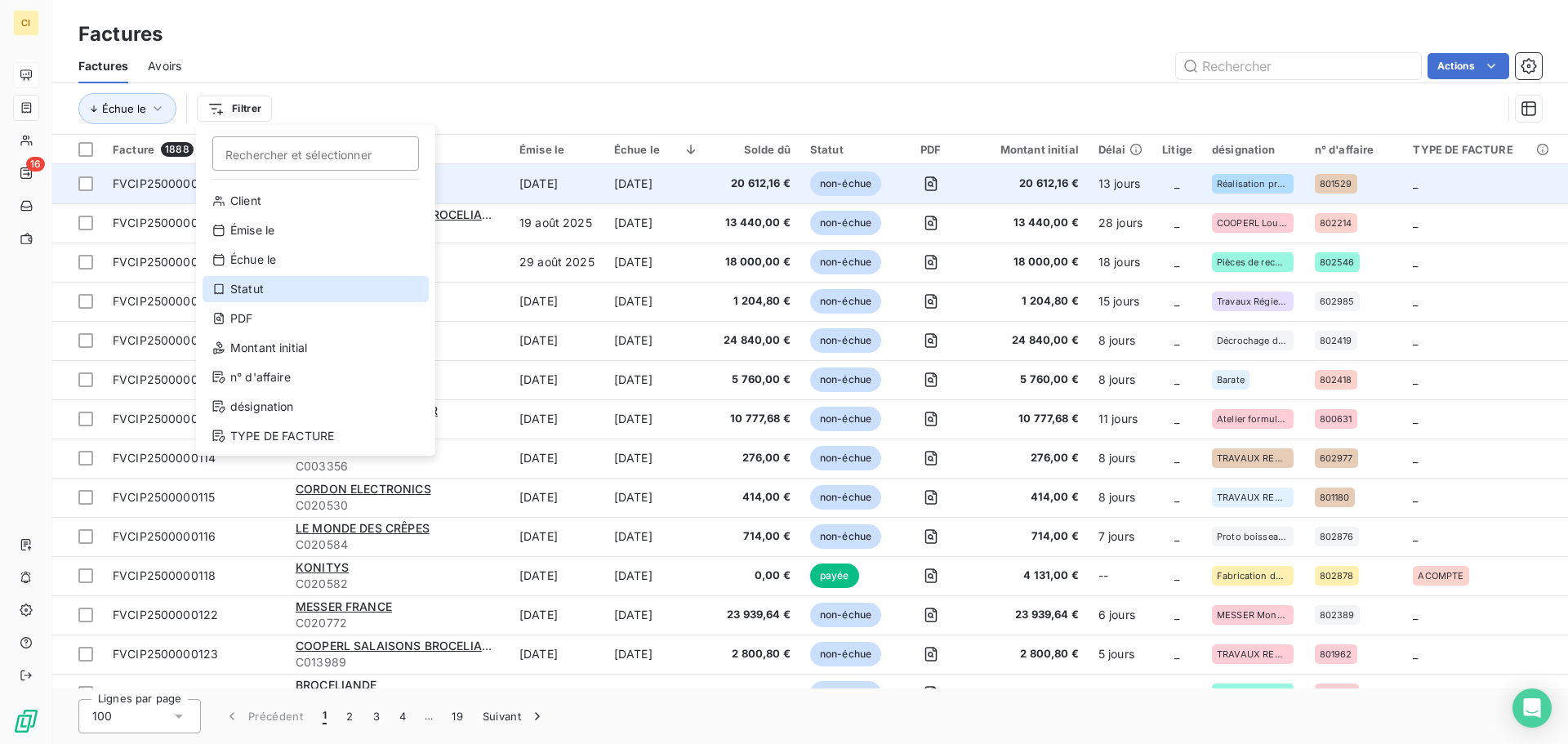
click at [298, 294] on div "Statut" at bounding box center [316, 289] width 226 height 26
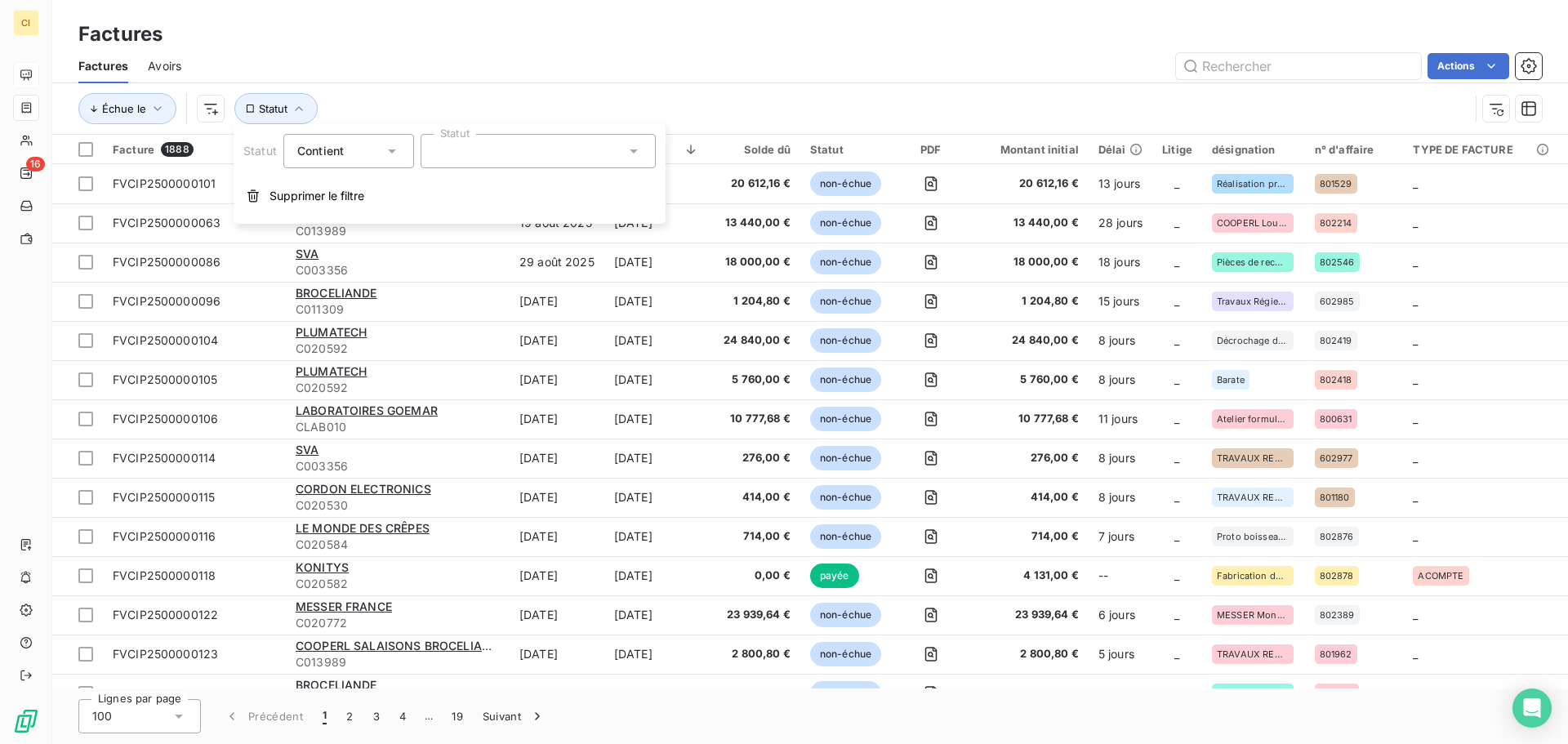
click at [441, 153] on div at bounding box center [538, 151] width 235 height 35
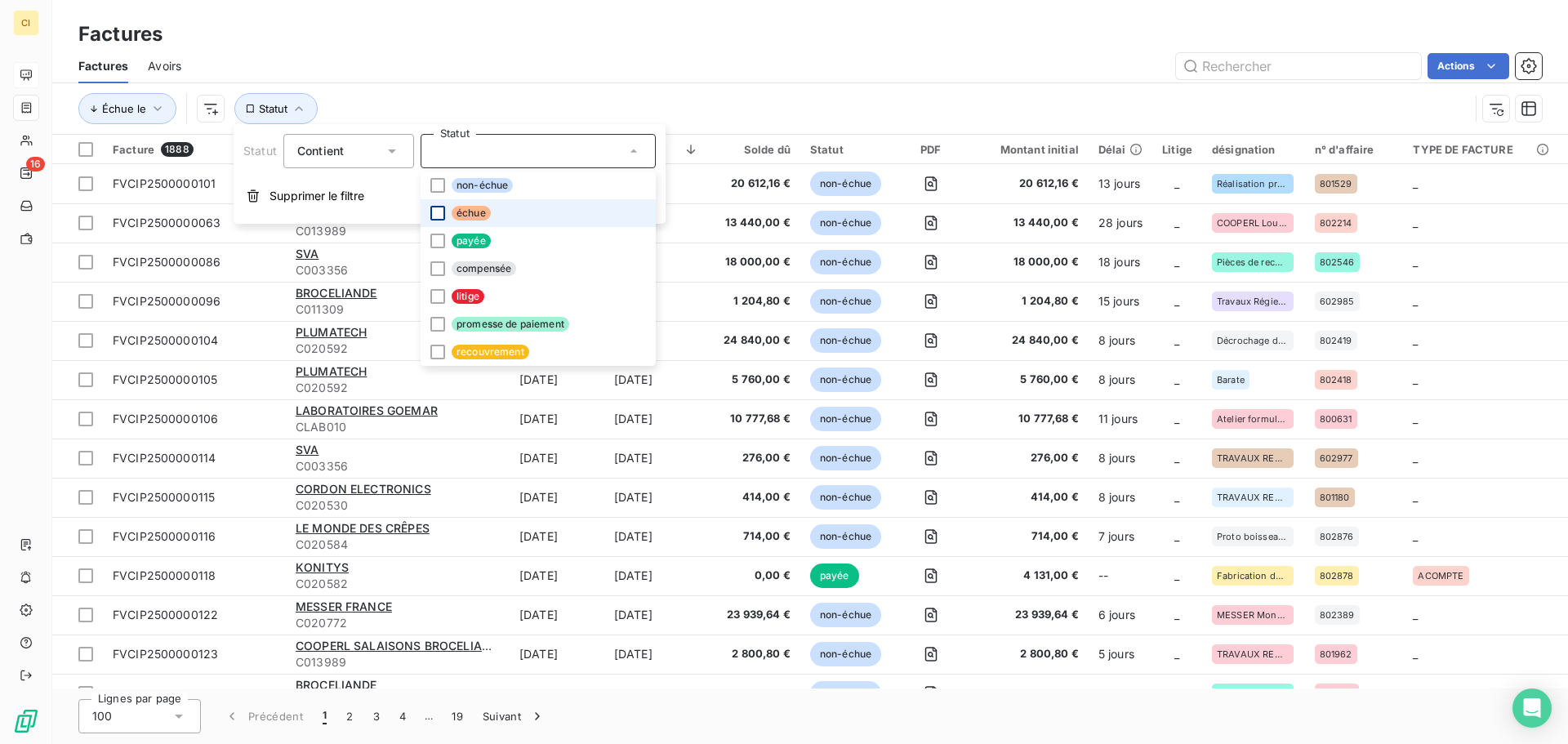
click at [433, 211] on div at bounding box center [437, 212] width 15 height 15
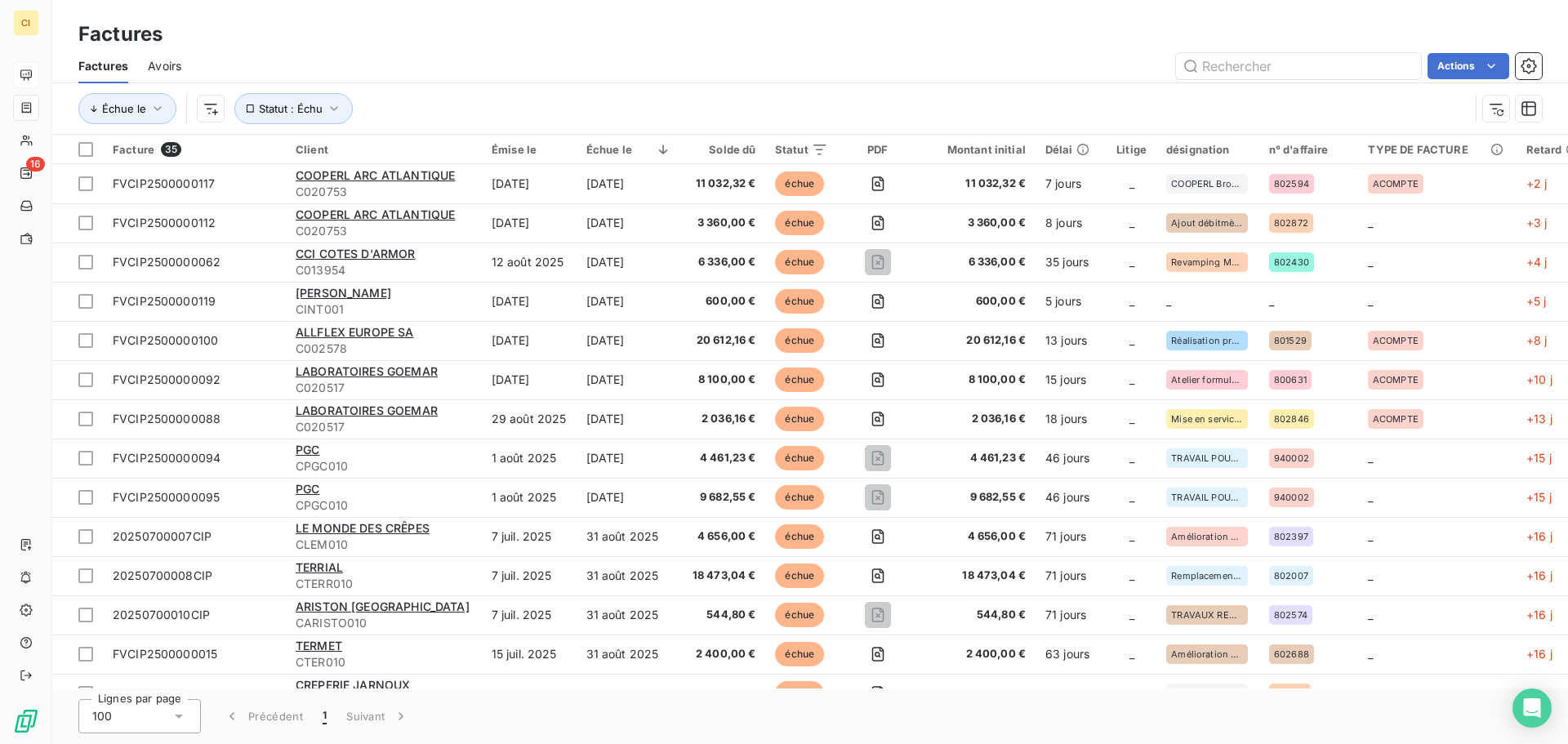
click at [665, 98] on div "Échue le Statut : Échu" at bounding box center [774, 109] width 1391 height 31
click at [740, 147] on div "Solde dû" at bounding box center [724, 149] width 66 height 13
click at [722, 147] on div "Solde dû" at bounding box center [724, 149] width 66 height 13
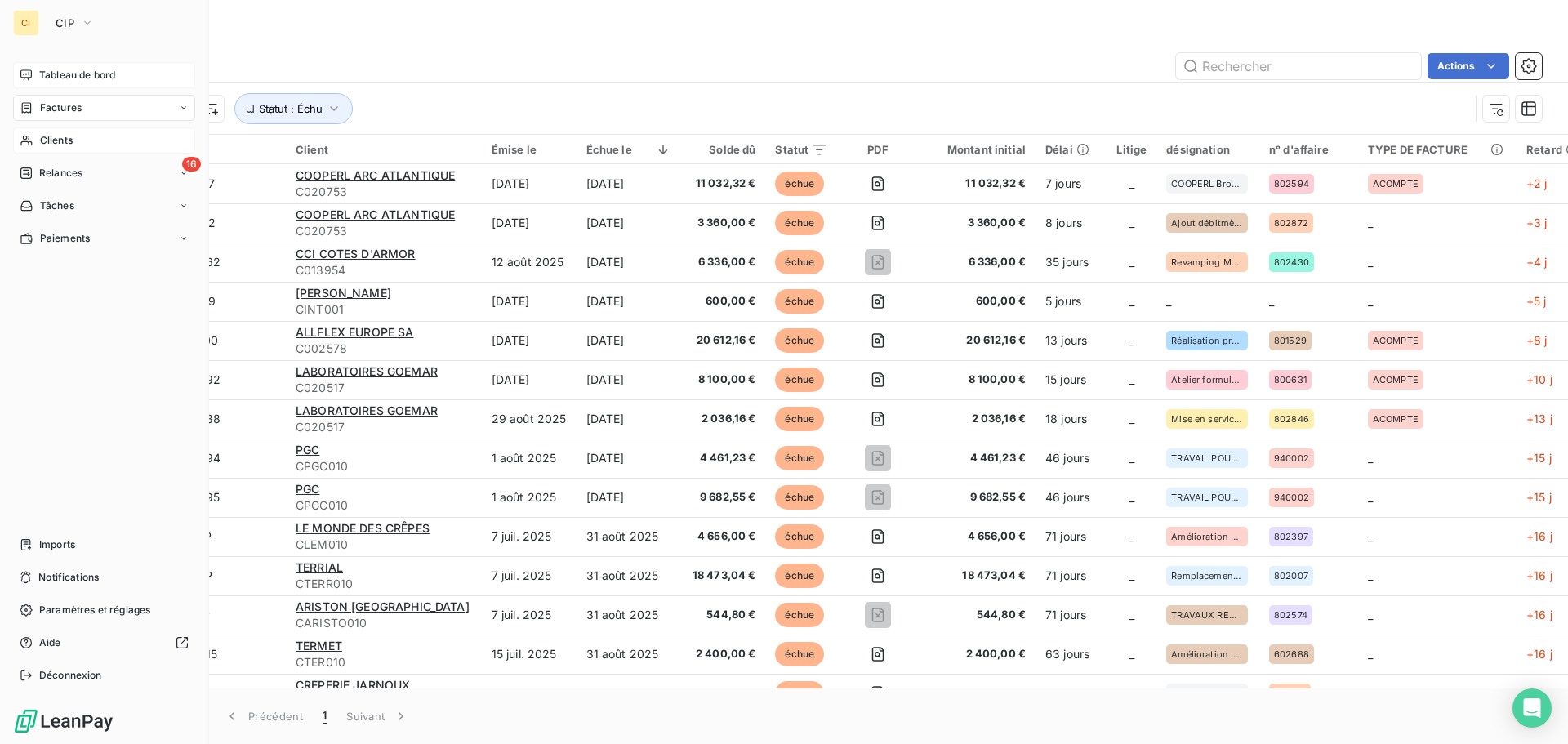
click at [28, 142] on icon at bounding box center [27, 140] width 14 height 13
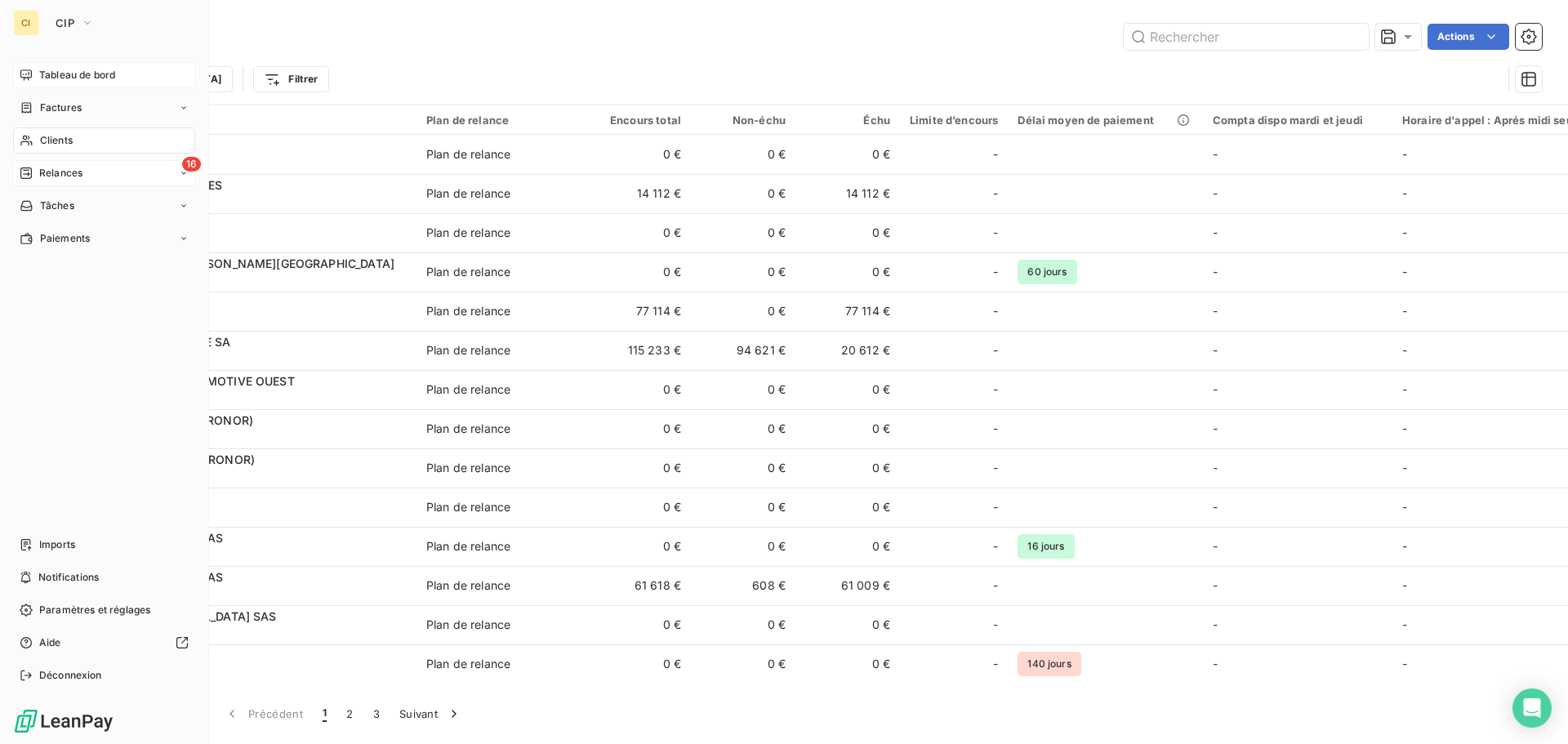
click at [57, 174] on span "Relances" at bounding box center [60, 173] width 43 height 15
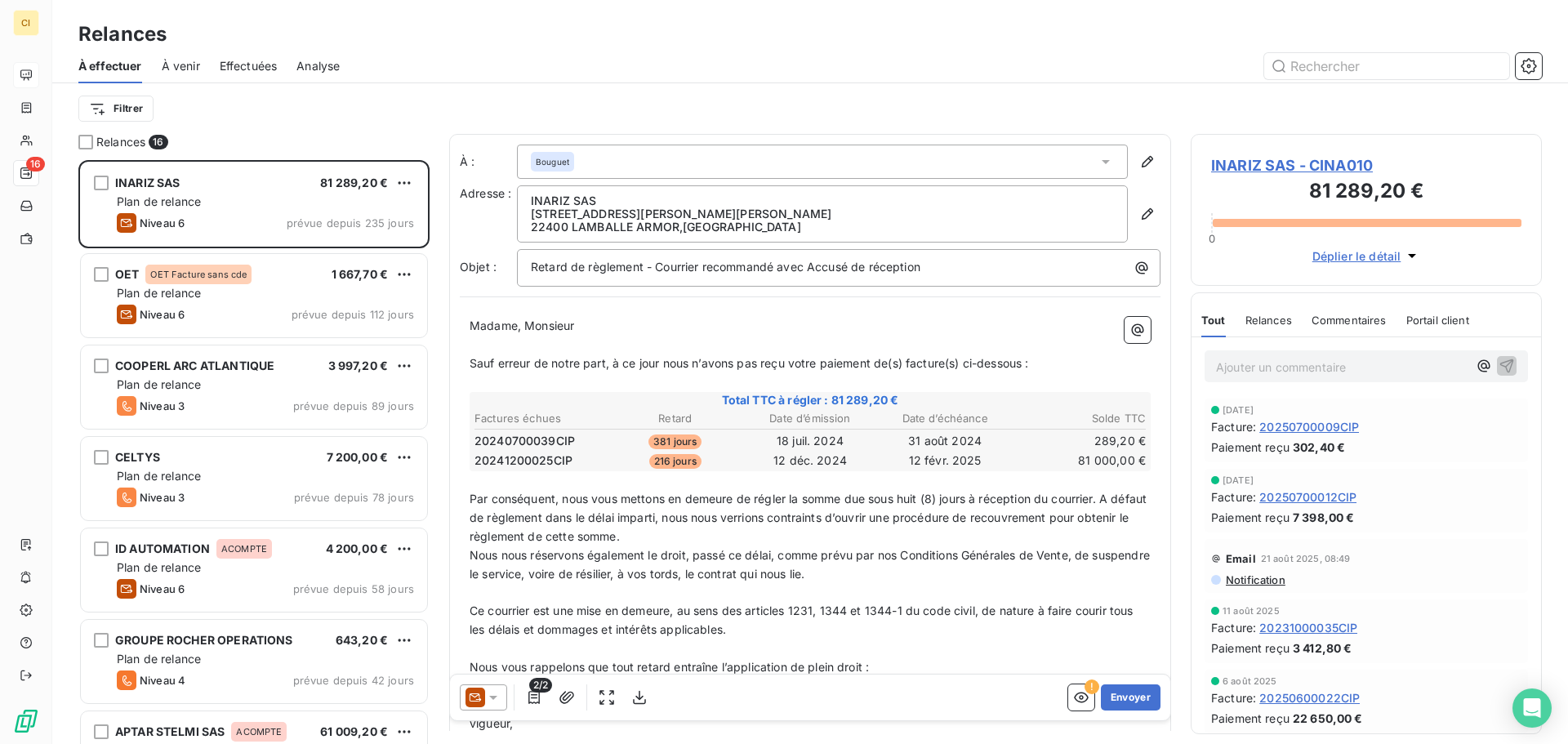
click at [1334, 428] on span "20250700009CIP" at bounding box center [1308, 426] width 99 height 17
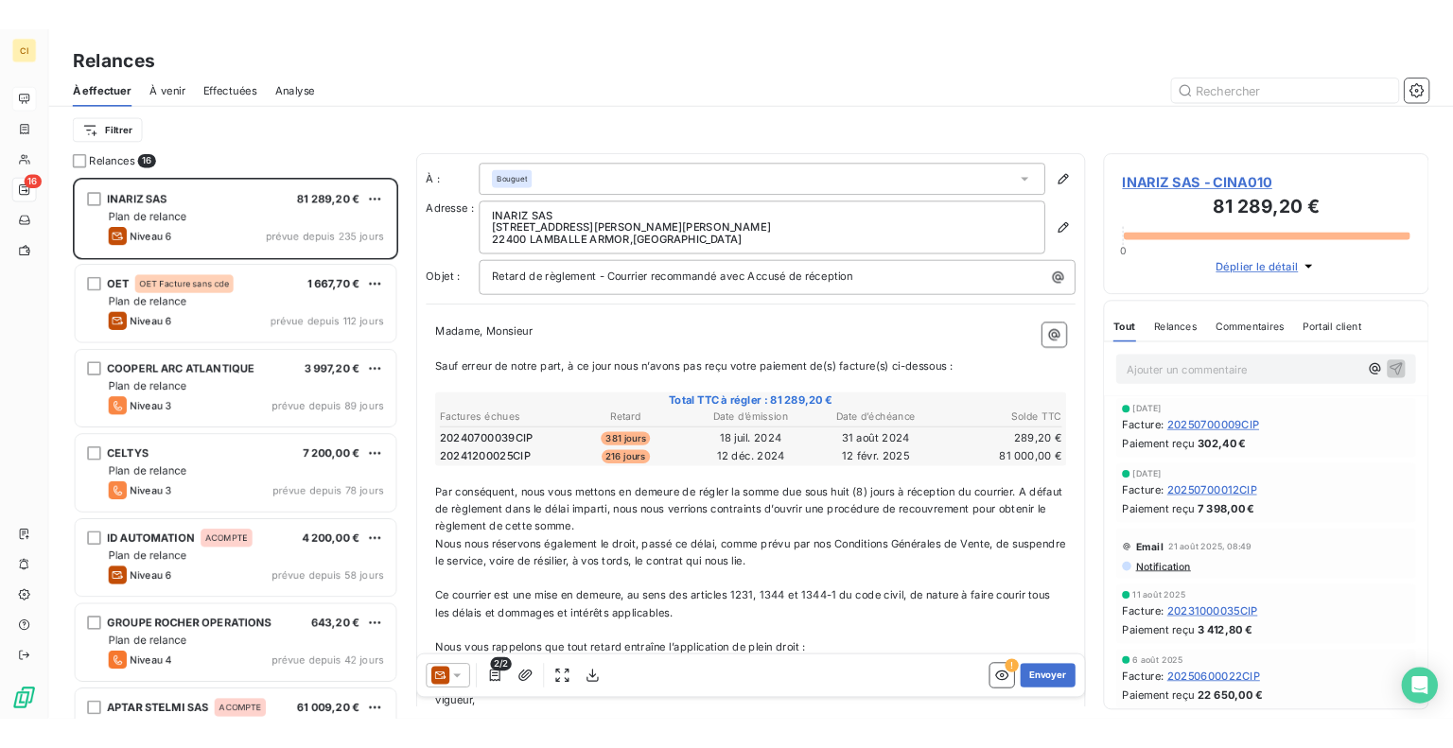
scroll to position [662, 393]
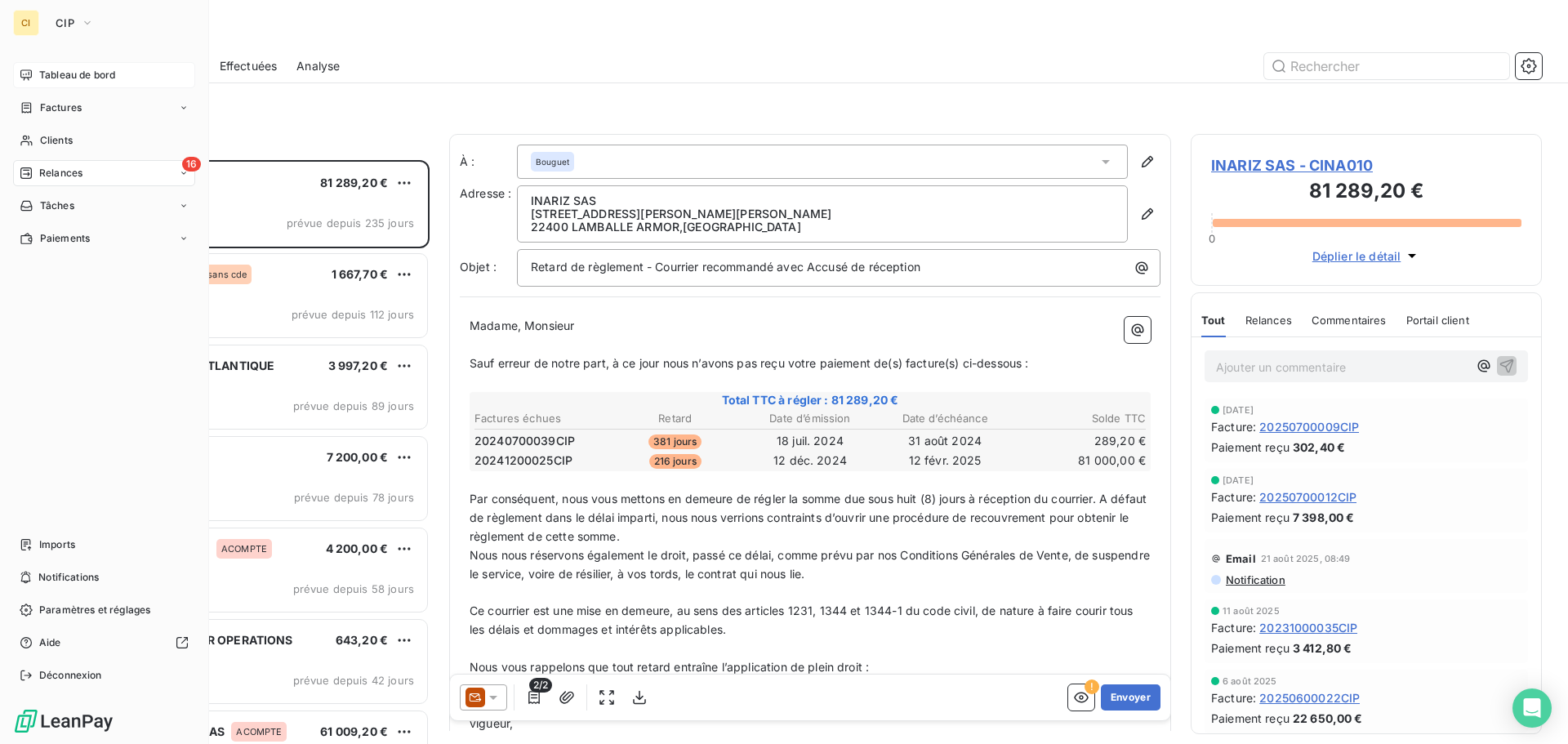
click at [107, 73] on span "Tableau de bord" at bounding box center [77, 75] width 76 height 15
